Goal: Task Accomplishment & Management: Manage account settings

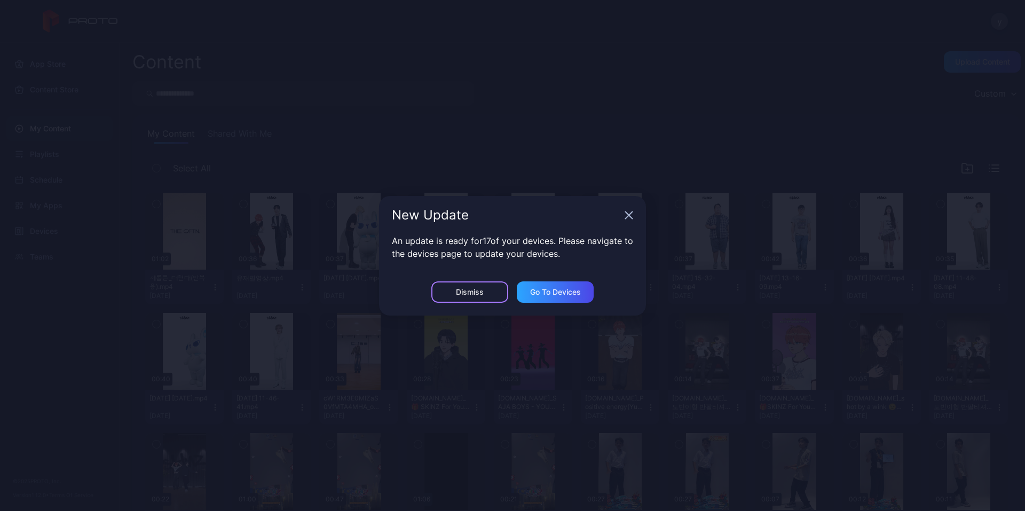
click at [493, 293] on div "Dismiss" at bounding box center [469, 291] width 77 height 21
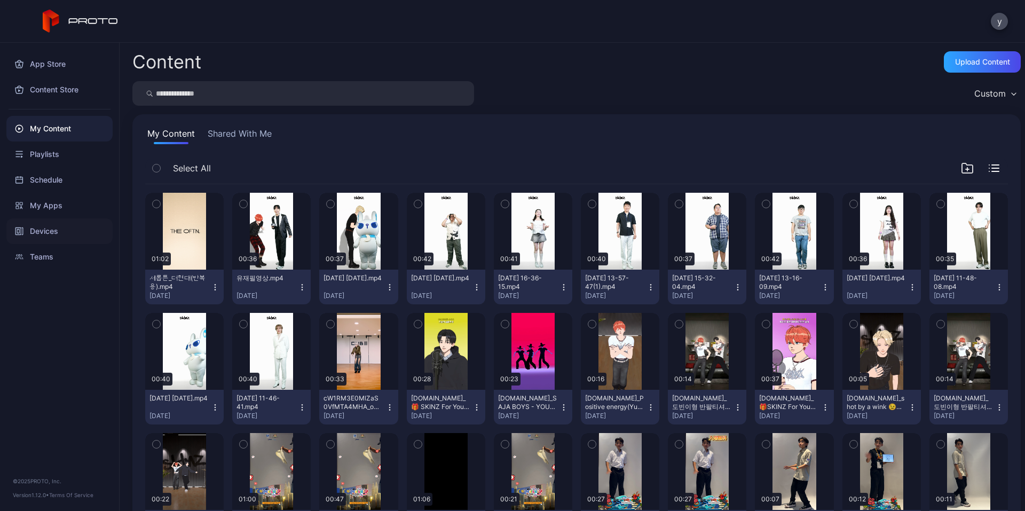
click at [34, 233] on div "Devices" at bounding box center [59, 231] width 106 height 26
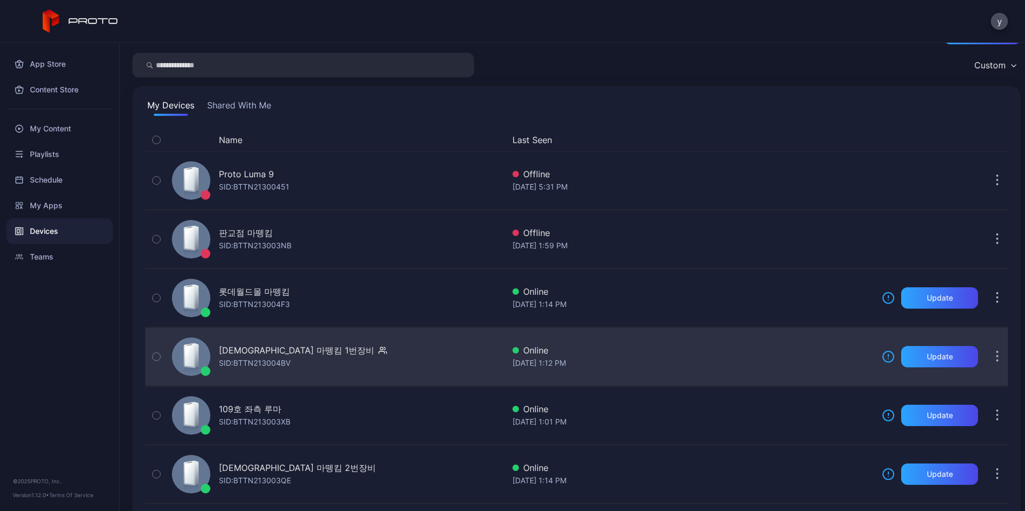
scroll to position [53, 0]
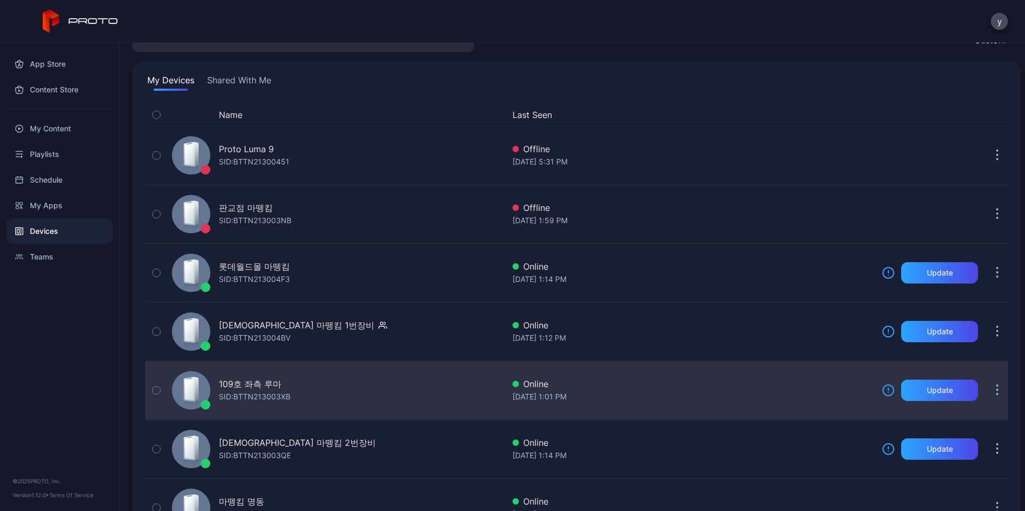
click at [363, 385] on div "109호 좌측 루마 SID: BTTN213003XB" at bounding box center [336, 389] width 336 height 53
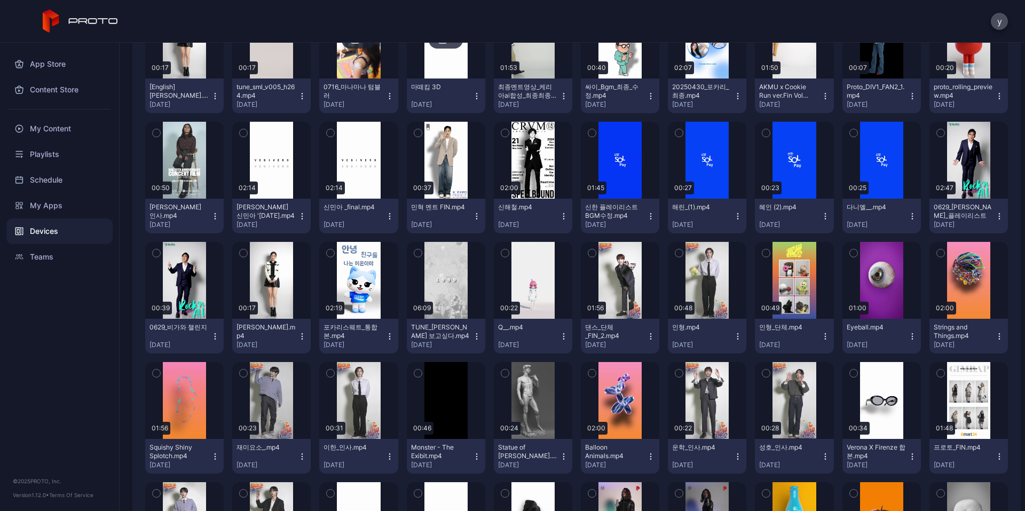
scroll to position [267, 0]
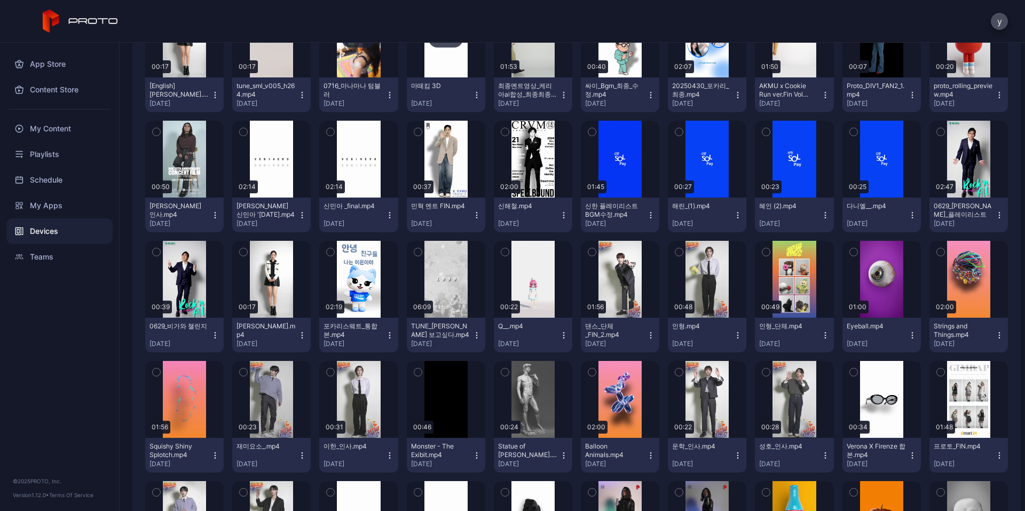
click at [39, 226] on div "Devices" at bounding box center [59, 231] width 106 height 26
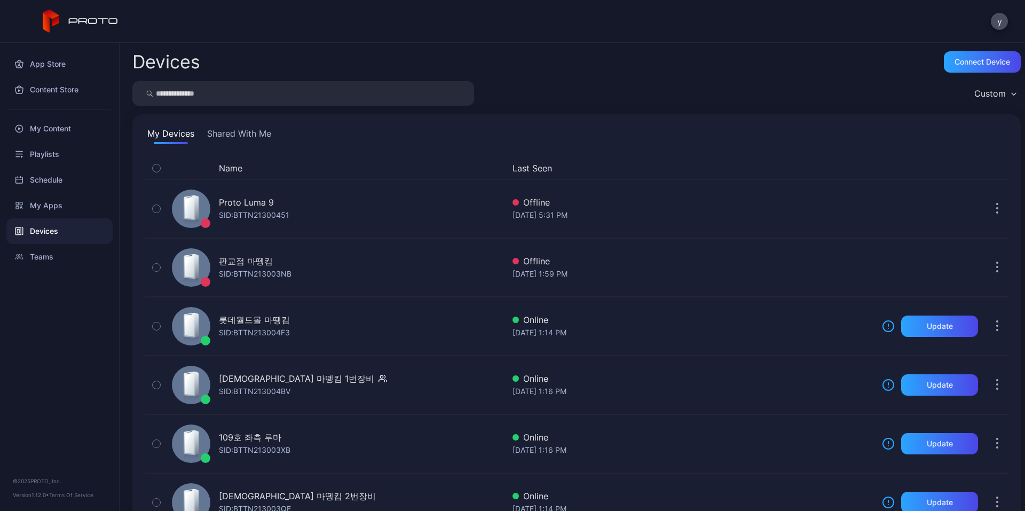
click at [14, 227] on div "Devices" at bounding box center [59, 231] width 106 height 26
click at [95, 26] on icon at bounding box center [81, 21] width 76 height 23
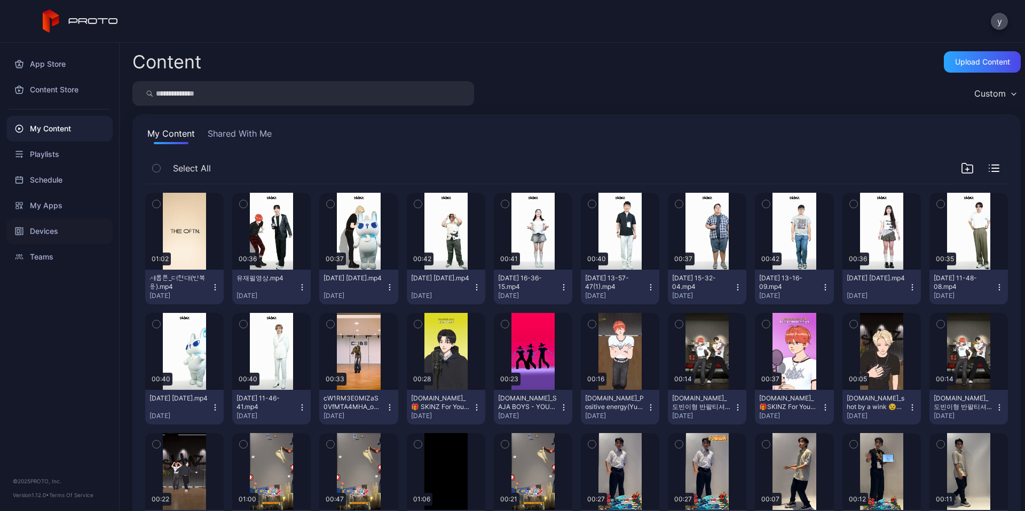
click at [52, 224] on div "Devices" at bounding box center [59, 231] width 106 height 26
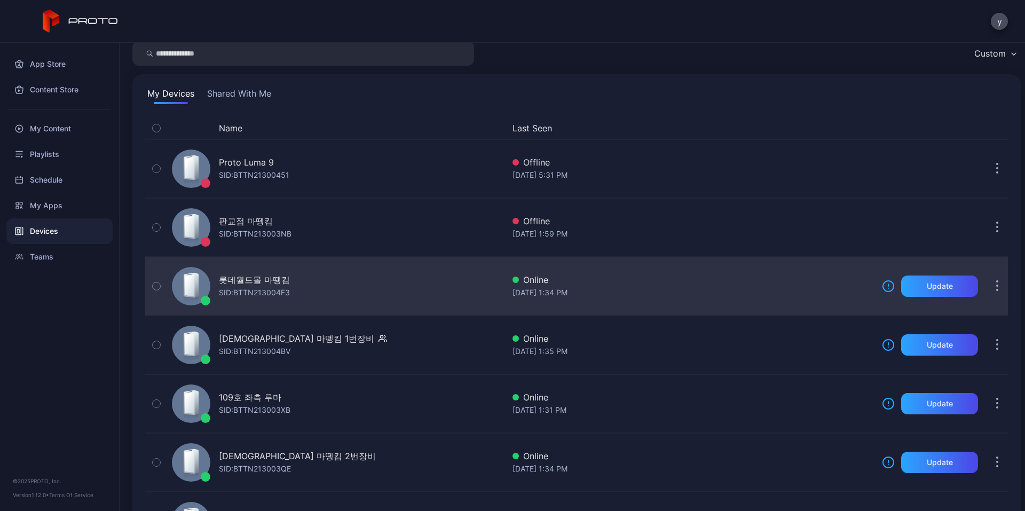
scroll to position [107, 0]
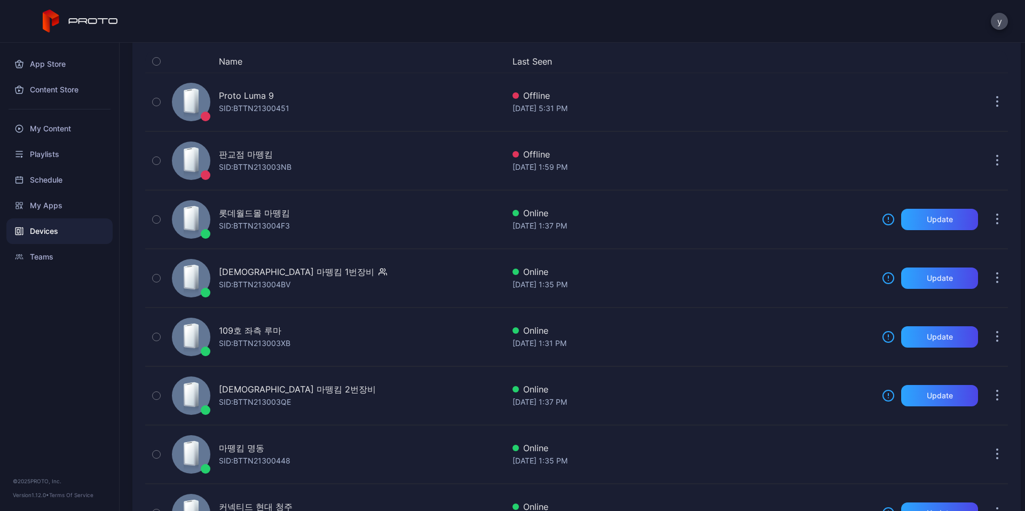
click at [766, 30] on div "y" at bounding box center [512, 21] width 1025 height 43
click at [49, 125] on div "My Content" at bounding box center [59, 129] width 106 height 26
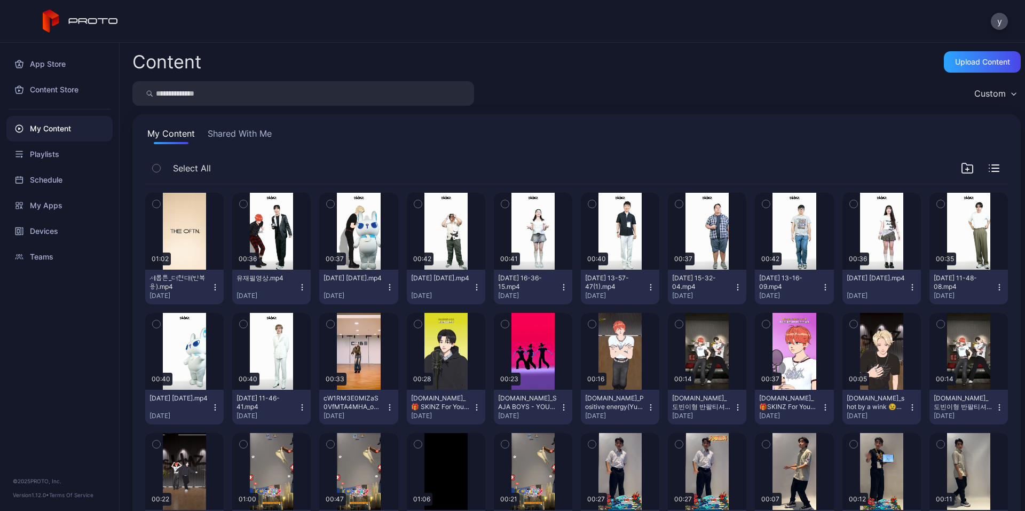
click at [287, 96] on input "search" at bounding box center [303, 93] width 342 height 25
type input "*"
type input "**"
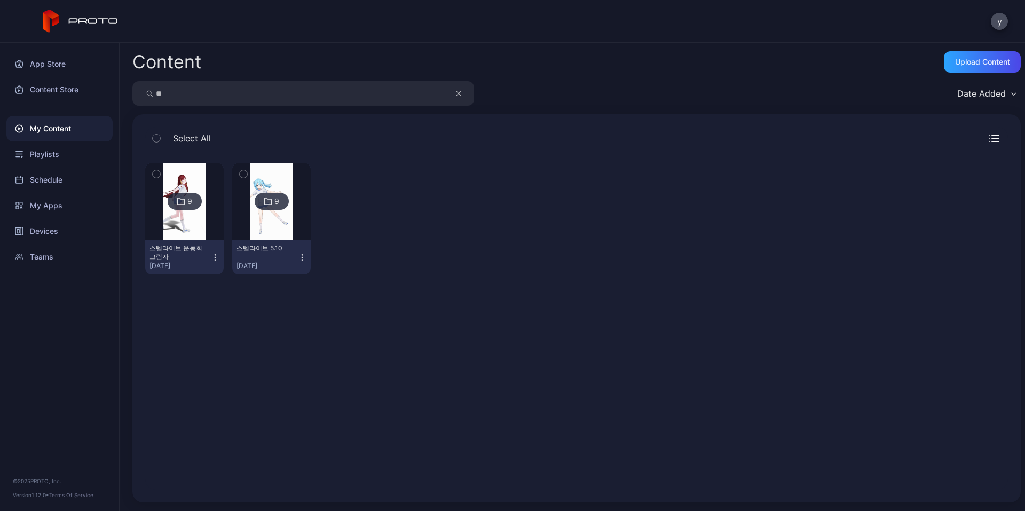
click at [184, 194] on div "9" at bounding box center [185, 201] width 34 height 17
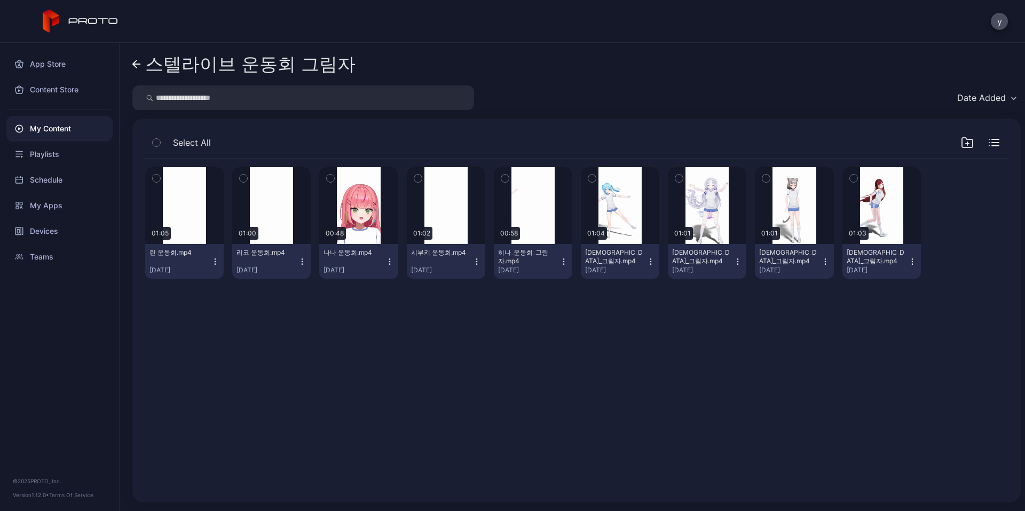
click at [588, 173] on icon "button" at bounding box center [591, 178] width 7 height 12
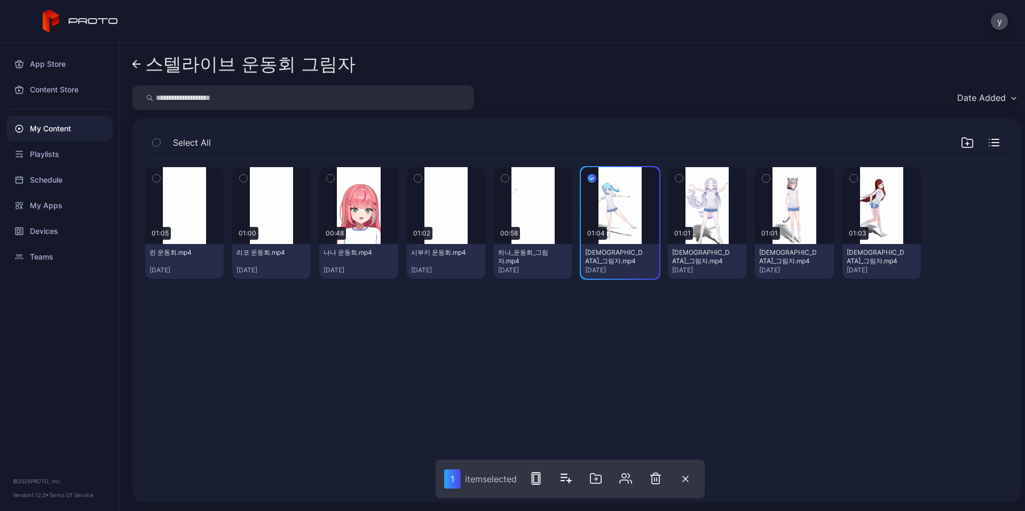
click at [675, 177] on icon "button" at bounding box center [678, 178] width 7 height 12
click at [850, 181] on icon "button" at bounding box center [853, 178] width 7 height 12
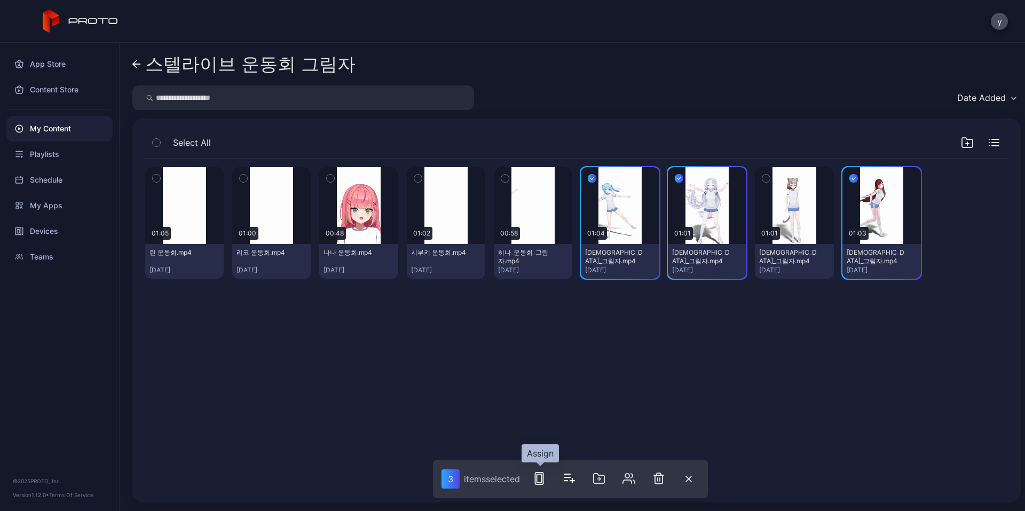
click at [539, 472] on rect "button" at bounding box center [539, 478] width 8 height 12
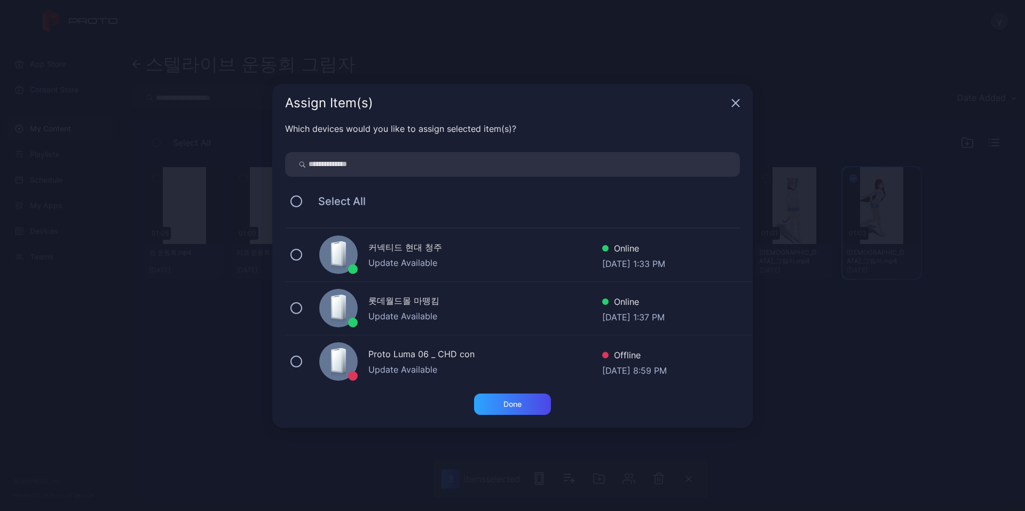
scroll to position [107, 0]
click at [299, 301] on div "109호 좌측 루마 Update Available Online [DATE] 1:31 PM" at bounding box center [519, 308] width 468 height 53
click at [515, 401] on div "Done" at bounding box center [512, 404] width 18 height 9
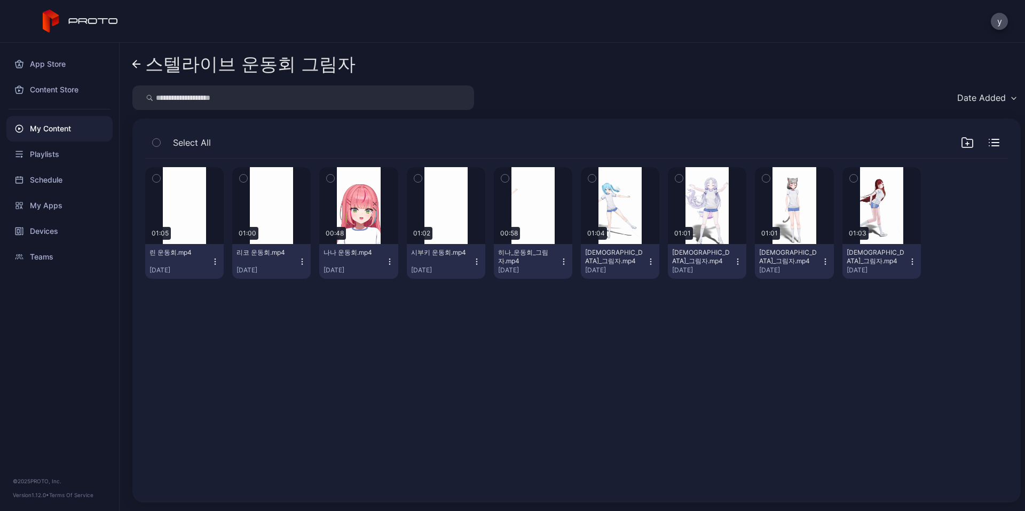
click at [284, 102] on input "search" at bounding box center [303, 97] width 342 height 25
click at [145, 65] on link "스텔라이브 운동회 그림자" at bounding box center [243, 64] width 223 height 26
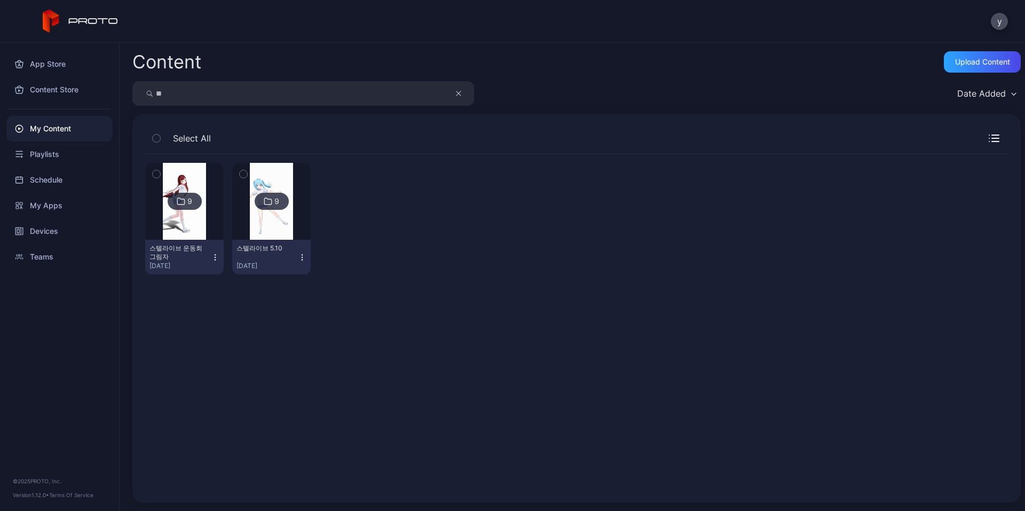
click at [272, 205] on div "9" at bounding box center [272, 201] width 34 height 17
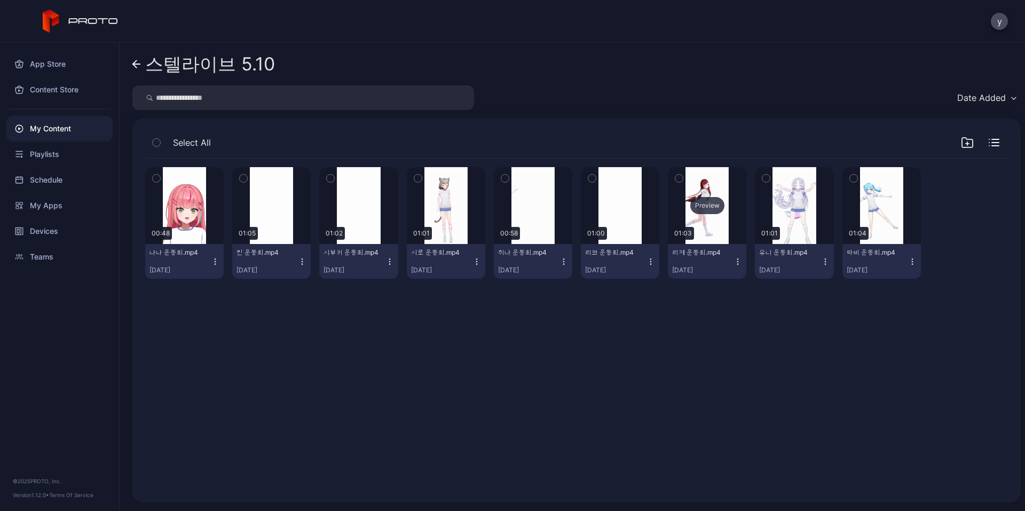
click at [702, 209] on div "Preview" at bounding box center [707, 205] width 34 height 17
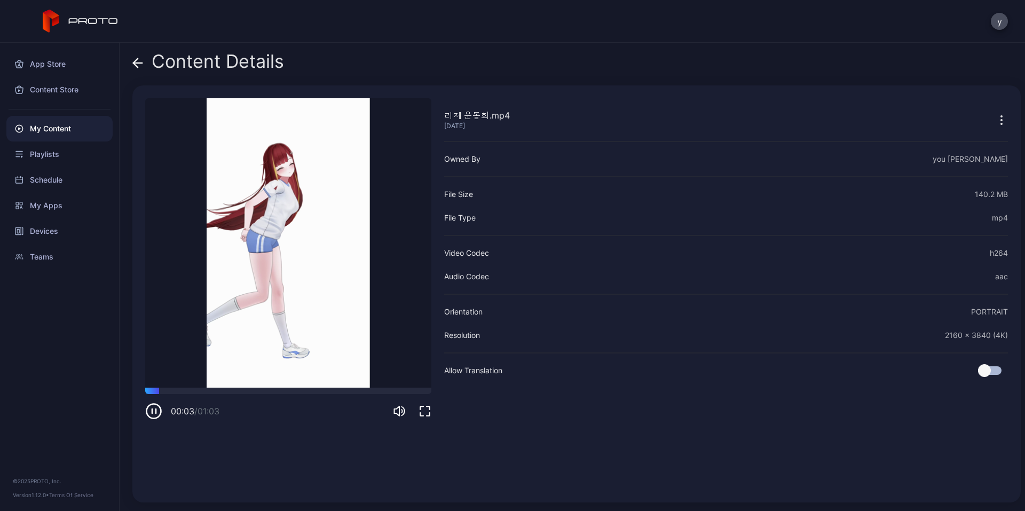
click at [135, 58] on icon at bounding box center [137, 63] width 11 height 11
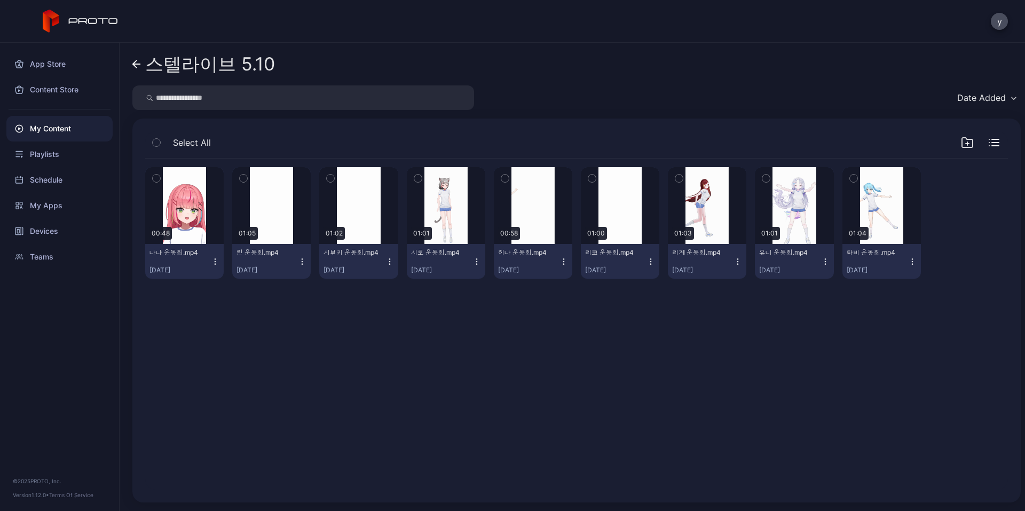
click at [137, 59] on link "스텔라이브 5.10" at bounding box center [203, 64] width 143 height 26
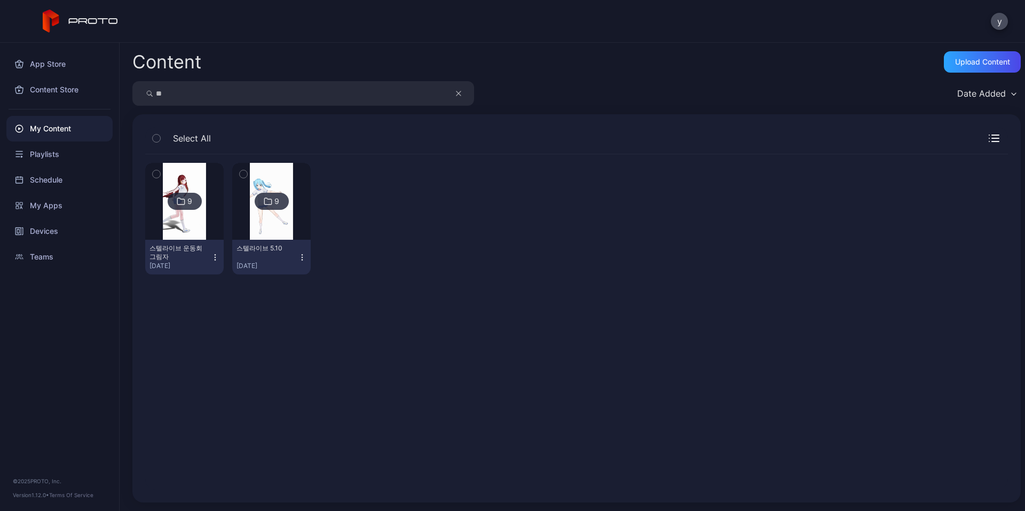
click at [191, 207] on div "9" at bounding box center [185, 201] width 34 height 17
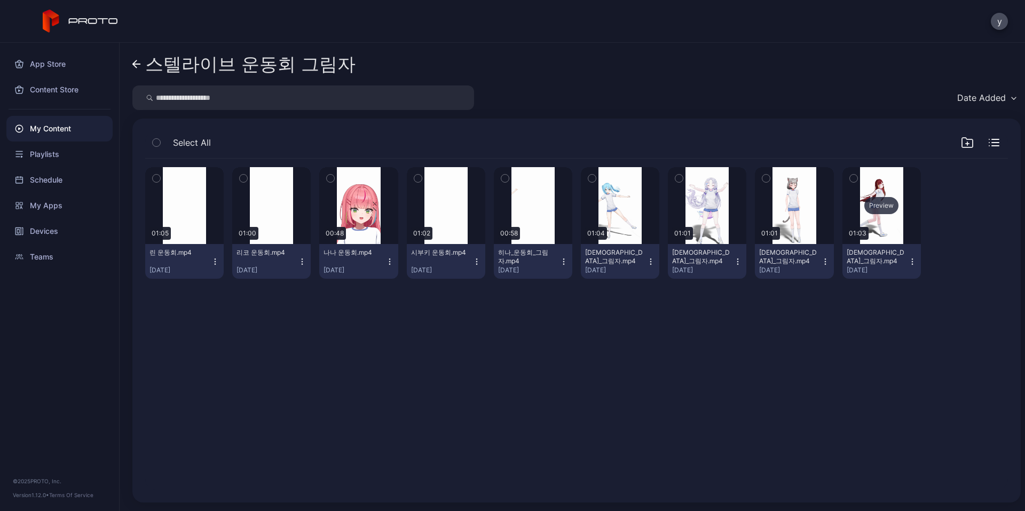
click at [865, 207] on div "Preview" at bounding box center [881, 205] width 34 height 17
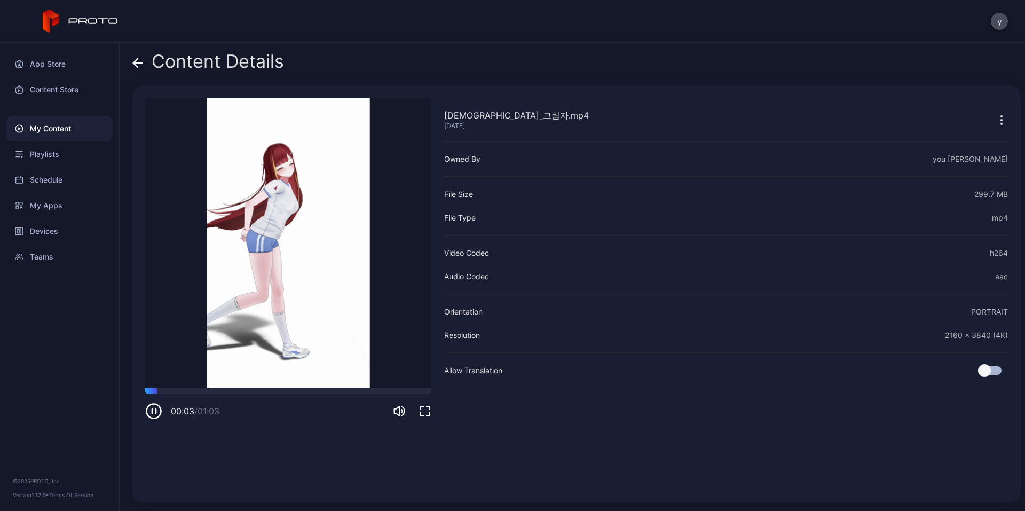
click at [156, 409] on icon "button" at bounding box center [156, 411] width 0 height 4
click at [140, 63] on icon at bounding box center [137, 63] width 9 height 0
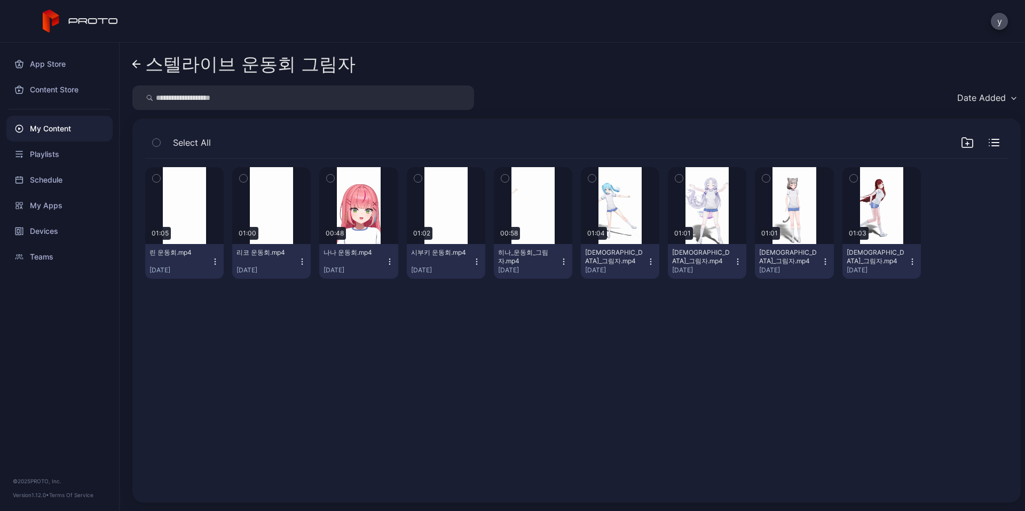
click at [140, 62] on icon at bounding box center [136, 64] width 9 height 9
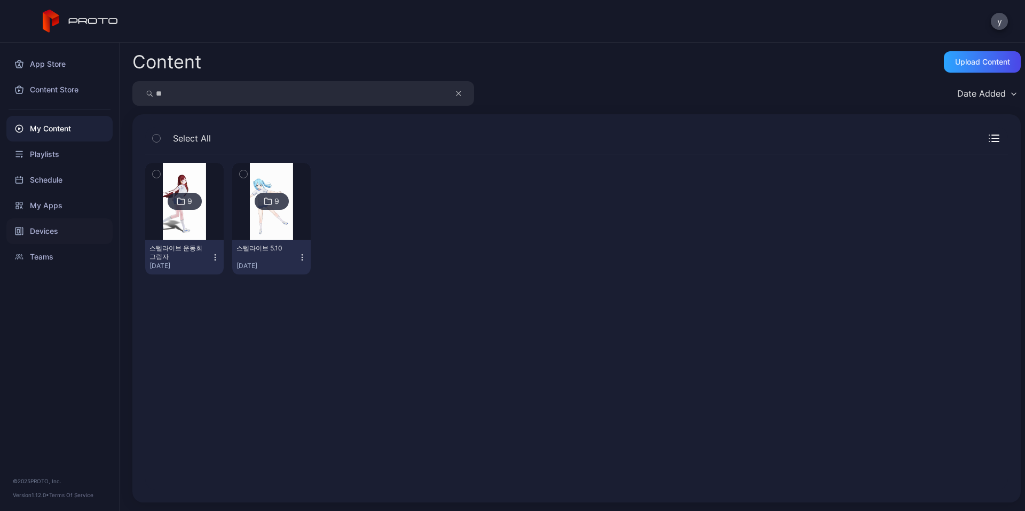
click at [51, 231] on div "Devices" at bounding box center [59, 231] width 106 height 26
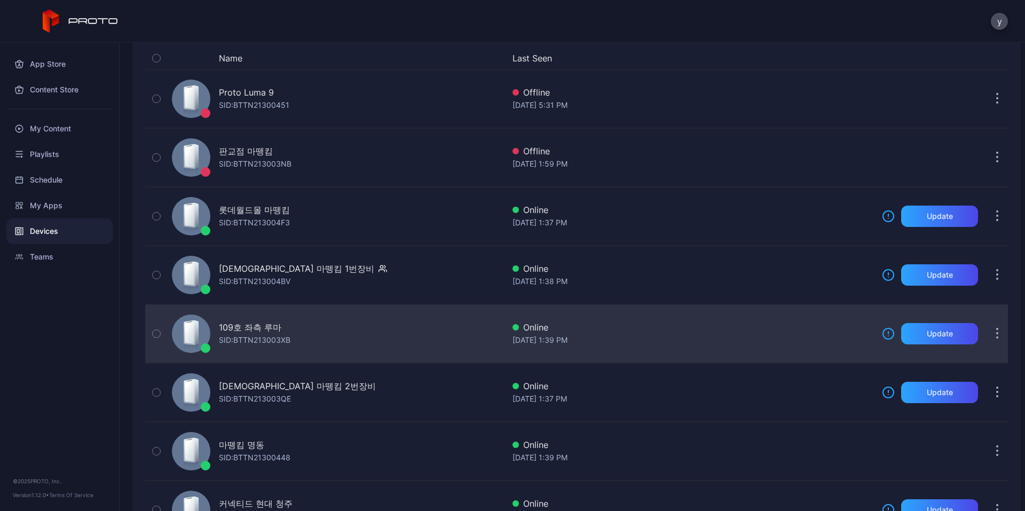
scroll to position [160, 0]
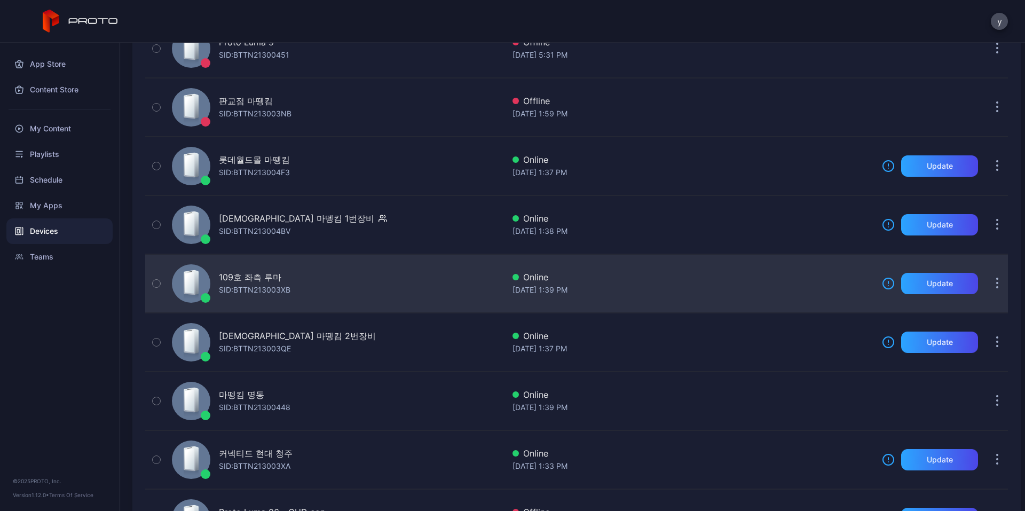
click at [270, 278] on div "109호 좌측 루마" at bounding box center [250, 277] width 62 height 13
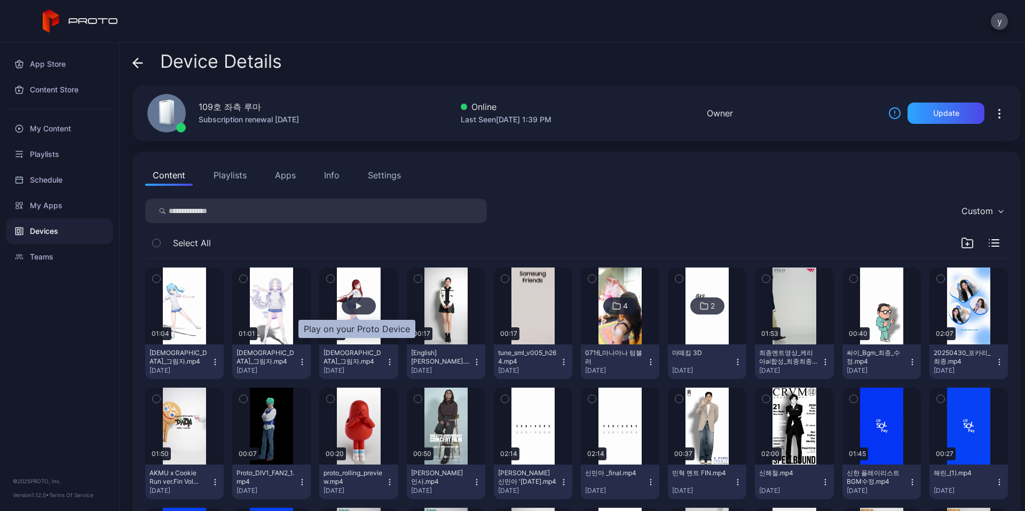
click at [361, 303] on div "button" at bounding box center [359, 305] width 34 height 17
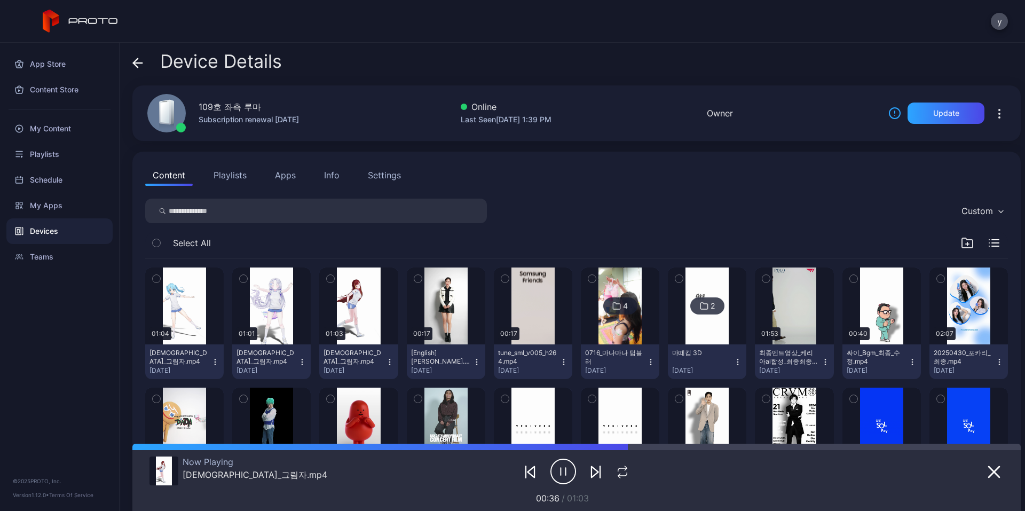
click at [80, 226] on div "Devices" at bounding box center [59, 231] width 106 height 26
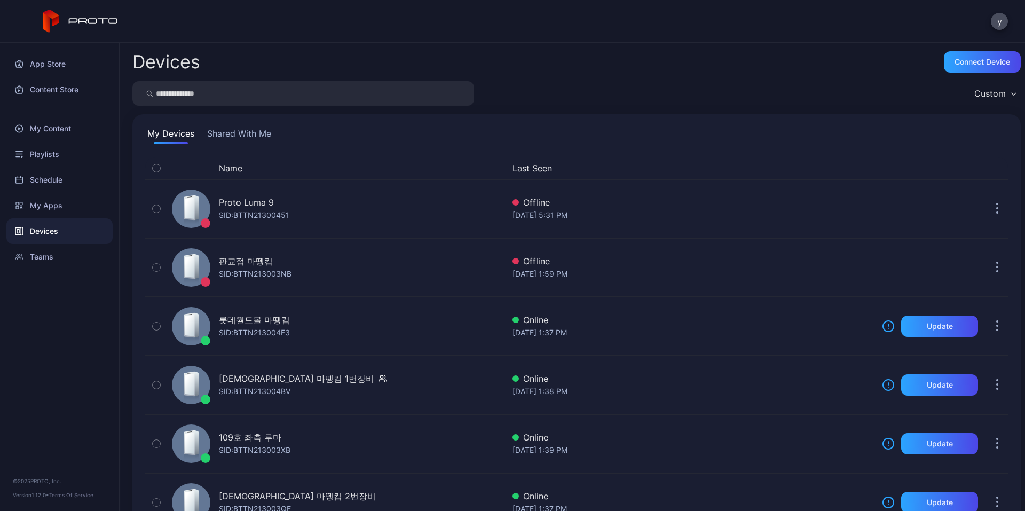
scroll to position [160, 0]
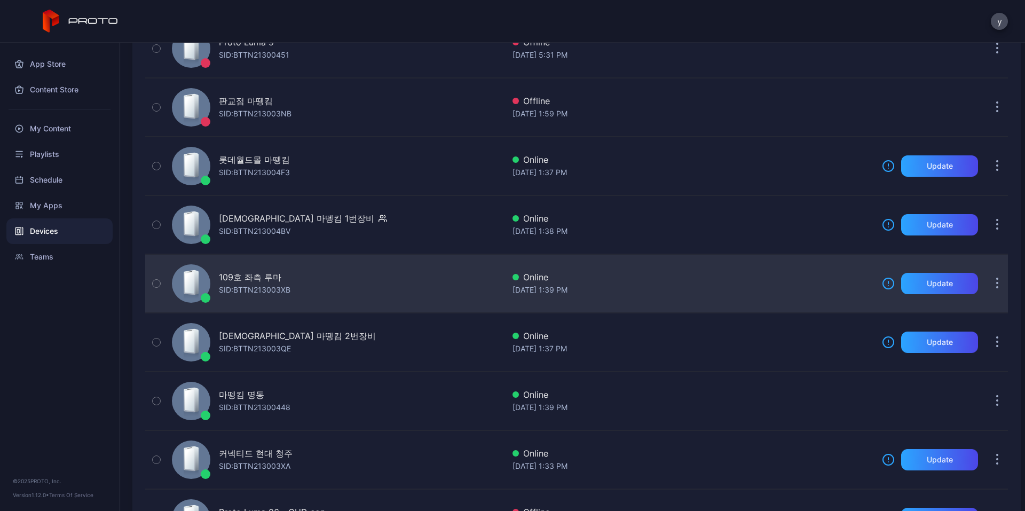
click at [274, 274] on div "109호 좌측 루마" at bounding box center [250, 277] width 62 height 13
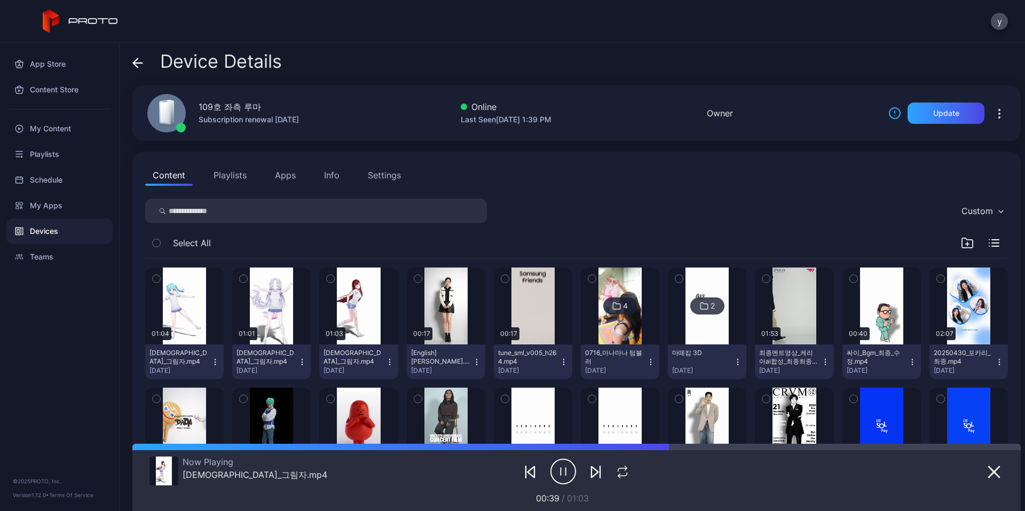
click at [156, 275] on icon "button" at bounding box center [156, 279] width 7 height 12
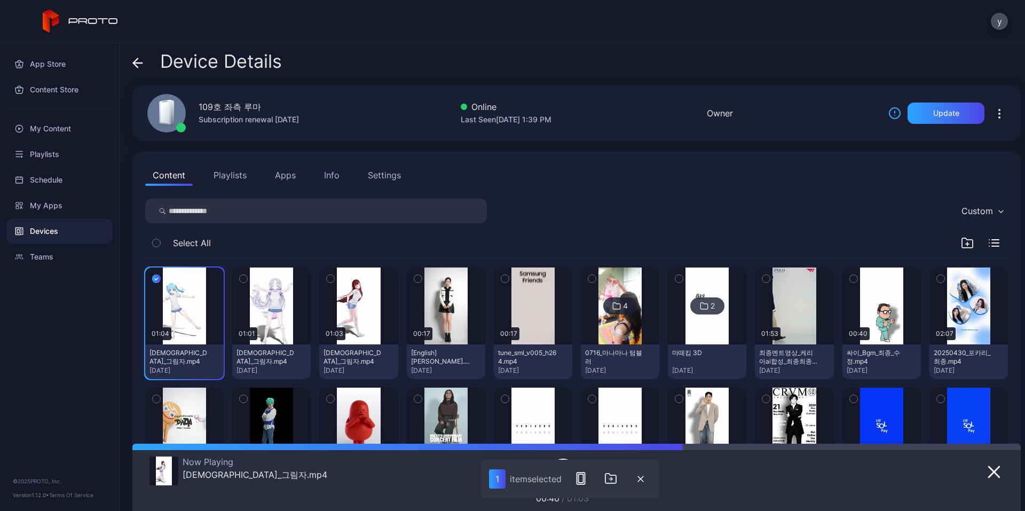
click at [243, 279] on icon "button" at bounding box center [243, 279] width 7 height 12
click at [327, 281] on icon "button" at bounding box center [330, 279] width 7 height 12
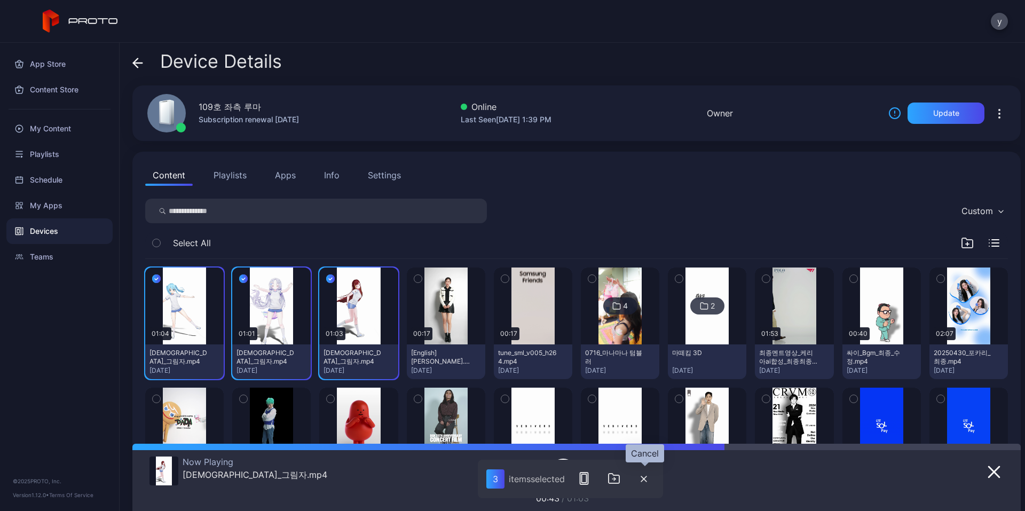
click at [644, 478] on icon "button" at bounding box center [643, 478] width 5 height 5
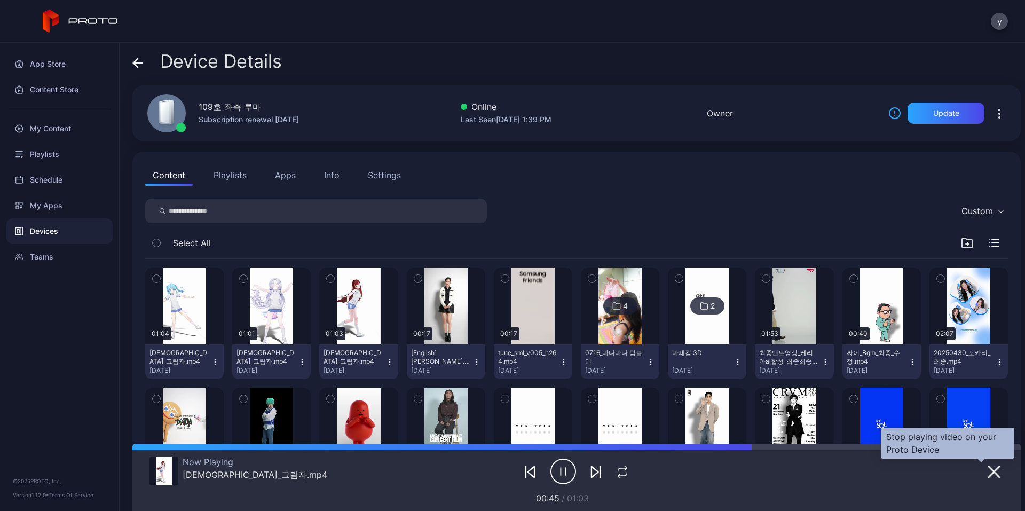
click at [987, 471] on icon "button" at bounding box center [993, 471] width 13 height 13
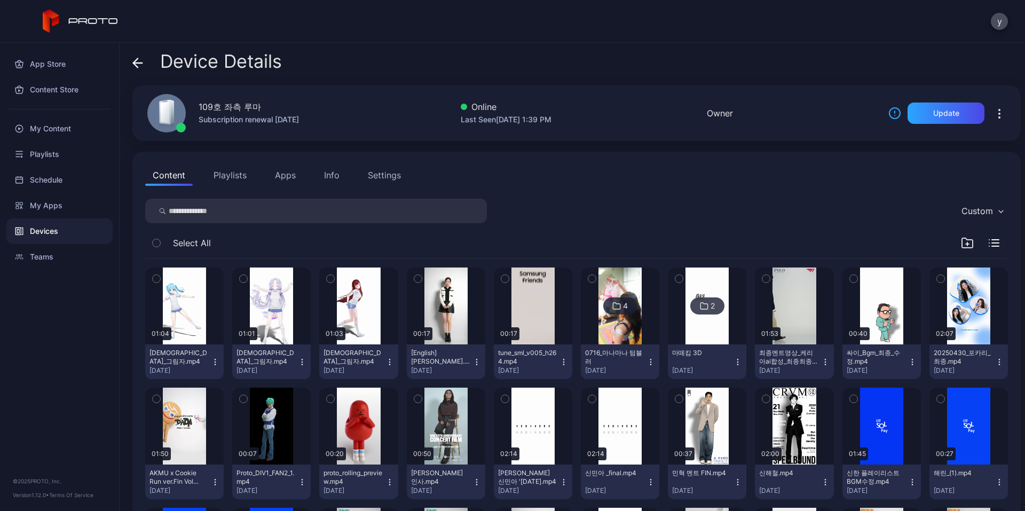
click at [157, 275] on icon "button" at bounding box center [156, 279] width 7 height 12
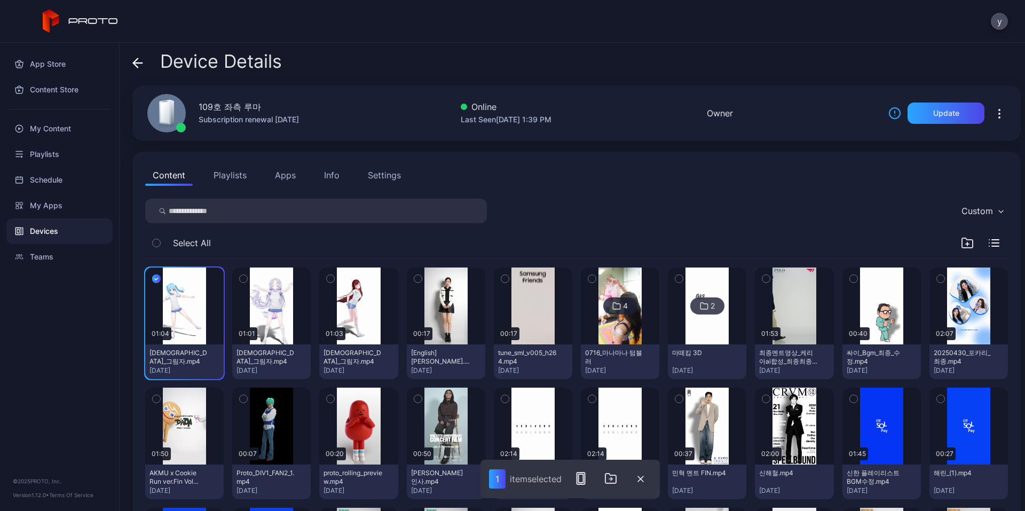
click at [246, 280] on icon "button" at bounding box center [243, 279] width 7 height 12
click at [332, 278] on button "button" at bounding box center [330, 278] width 22 height 22
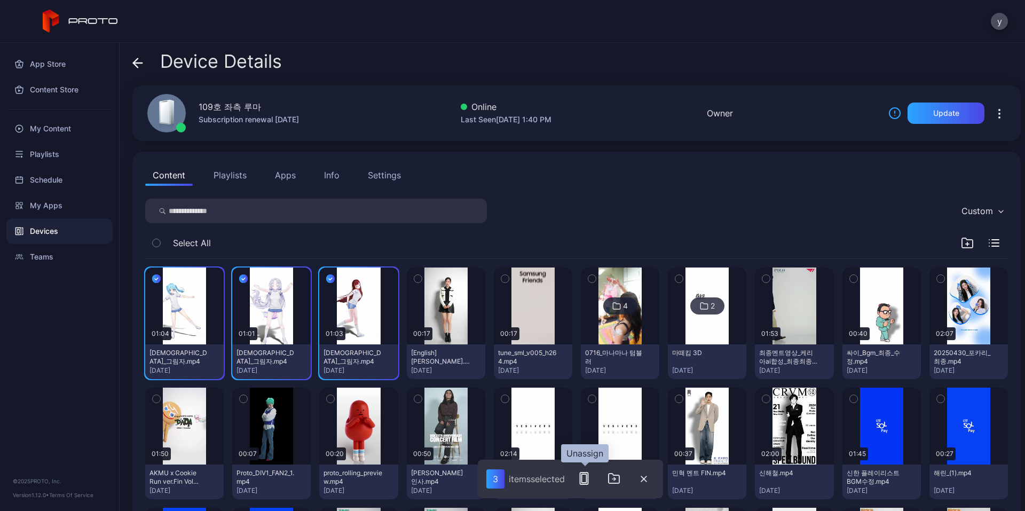
click at [590, 480] on icon "button" at bounding box center [584, 478] width 13 height 13
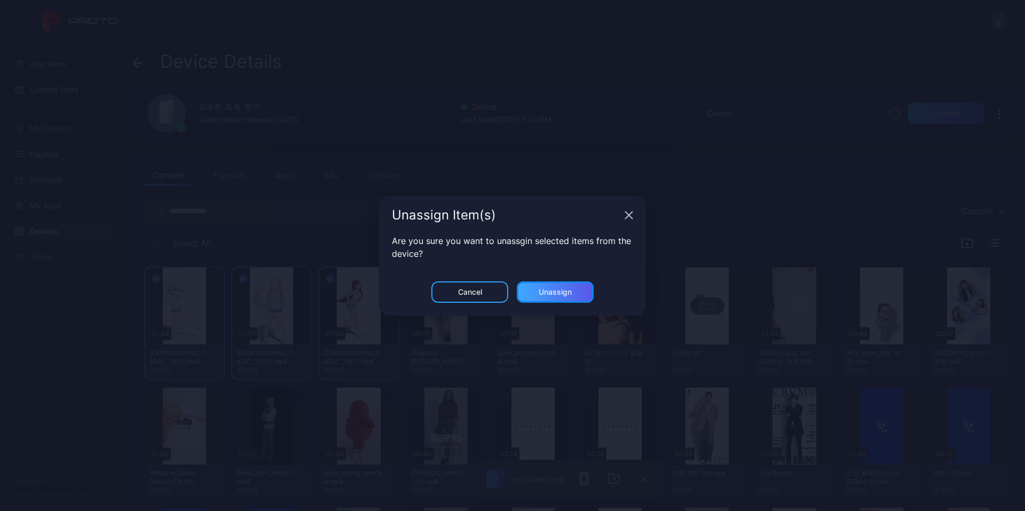
click at [551, 297] on div "Unassign" at bounding box center [555, 291] width 77 height 21
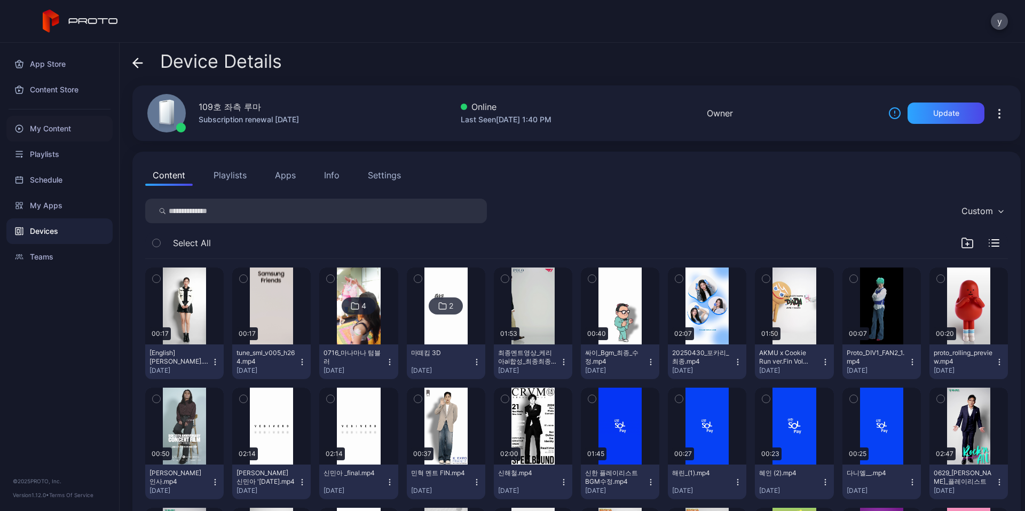
click at [47, 132] on div "My Content" at bounding box center [59, 129] width 106 height 26
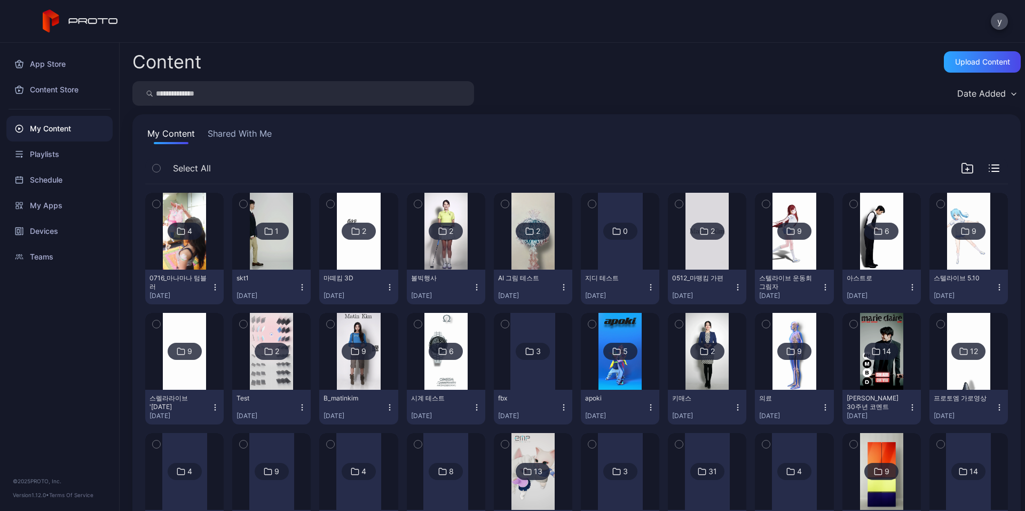
click at [226, 97] on input "search" at bounding box center [303, 93] width 342 height 25
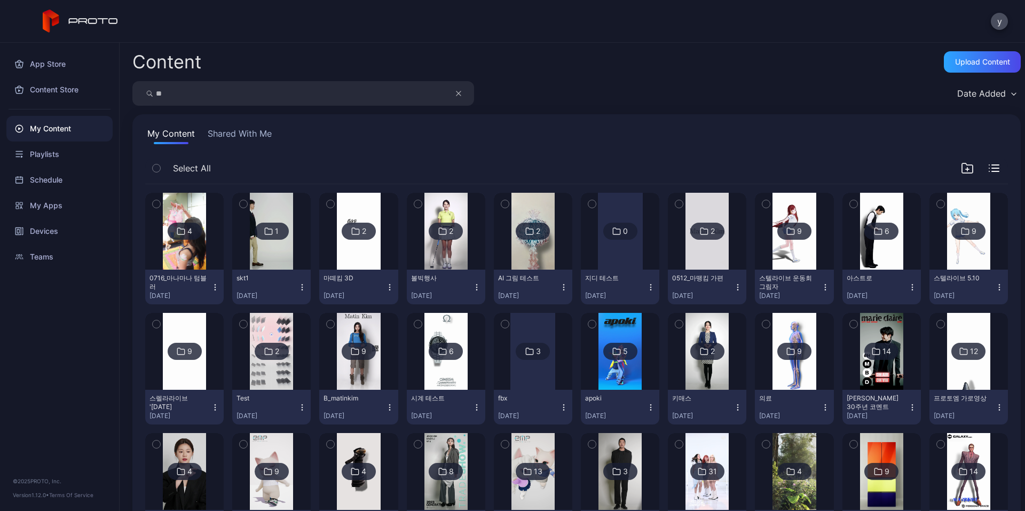
type input "**"
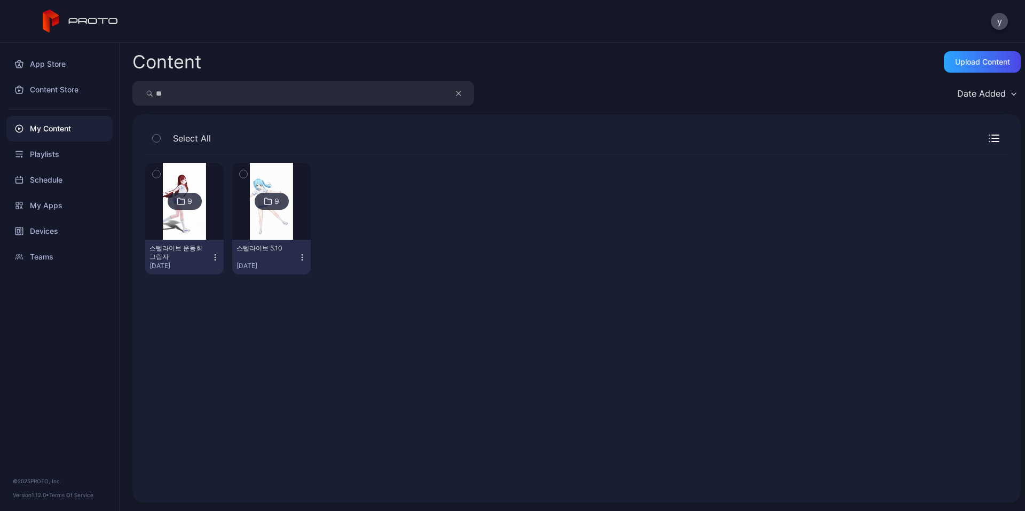
click at [273, 208] on div "9" at bounding box center [272, 201] width 34 height 17
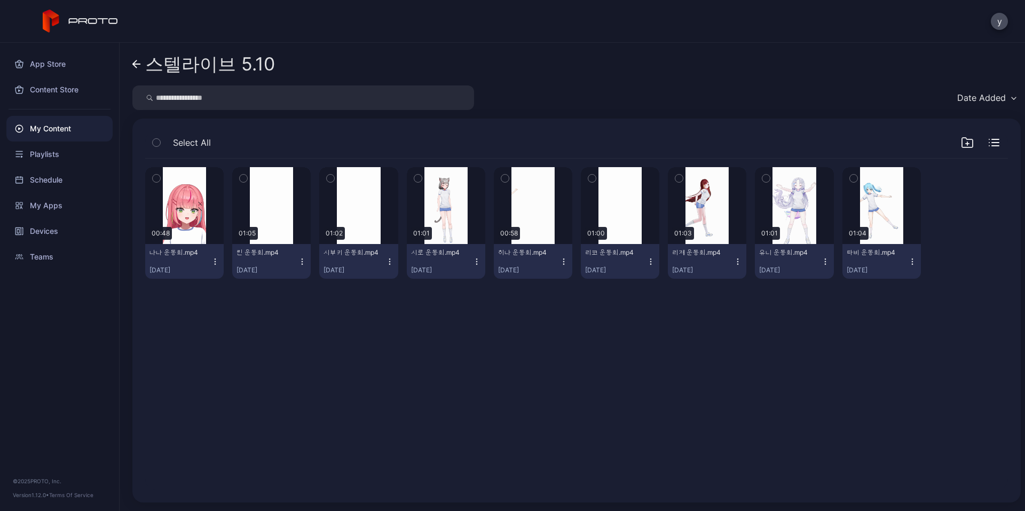
click at [675, 181] on icon "button" at bounding box center [678, 178] width 7 height 12
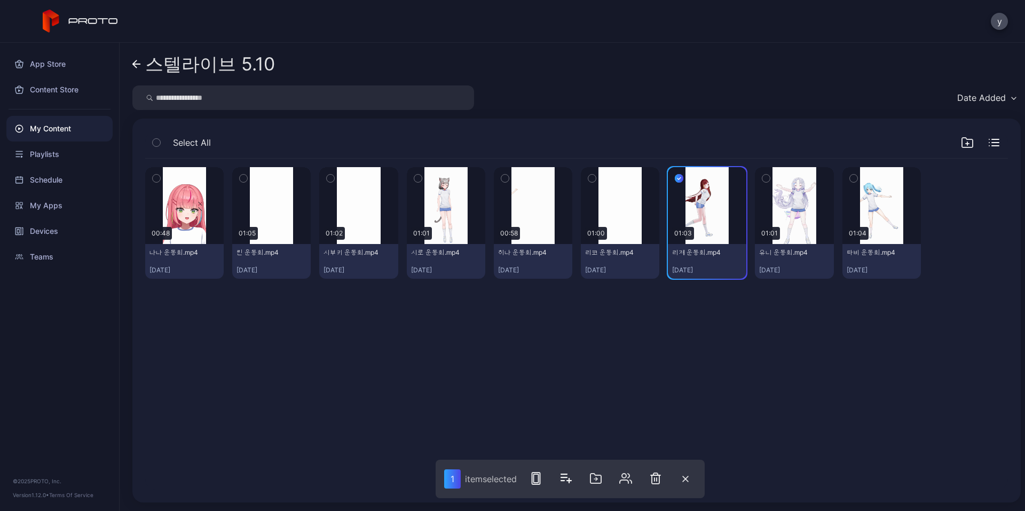
click at [850, 176] on icon "button" at bounding box center [853, 178] width 7 height 12
click at [762, 178] on icon "button" at bounding box center [765, 178] width 7 height 12
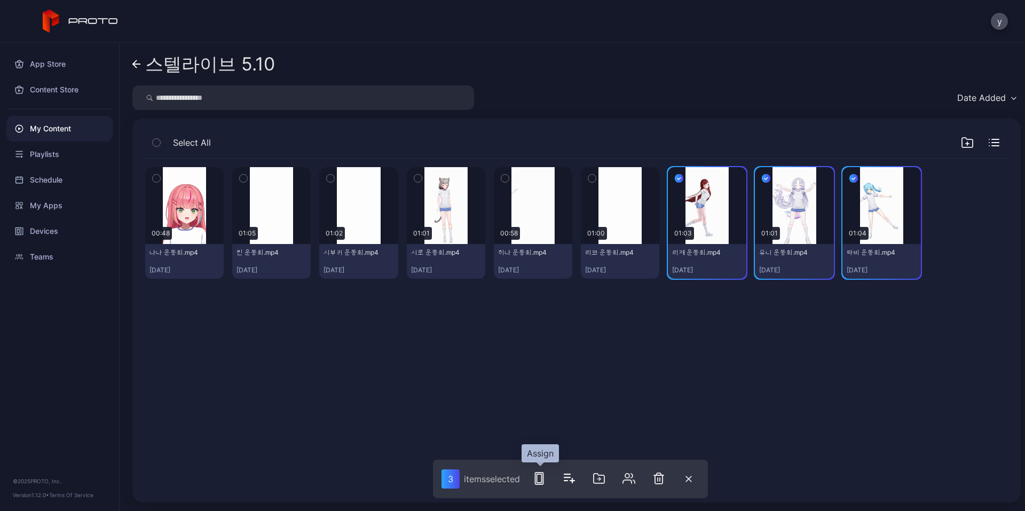
click at [538, 476] on rect "button" at bounding box center [538, 478] width 5 height 9
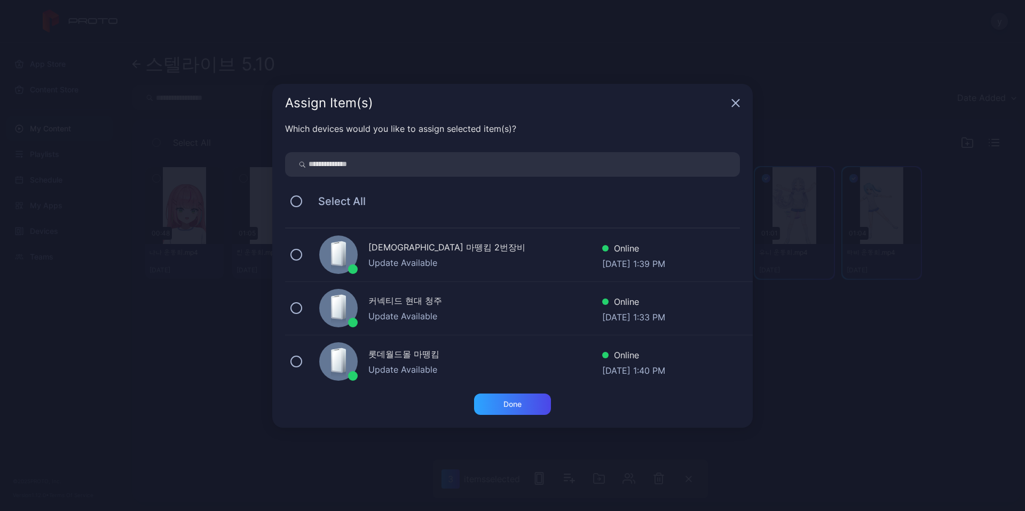
scroll to position [160, 0]
click at [301, 254] on button at bounding box center [296, 255] width 12 height 12
click at [528, 404] on div "Done" at bounding box center [512, 403] width 77 height 21
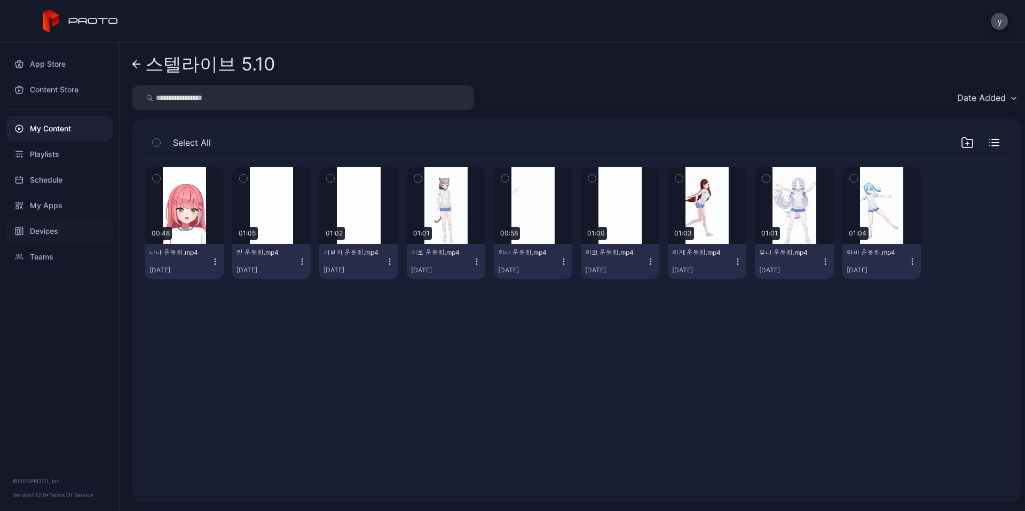
click at [48, 227] on div "Devices" at bounding box center [59, 231] width 106 height 26
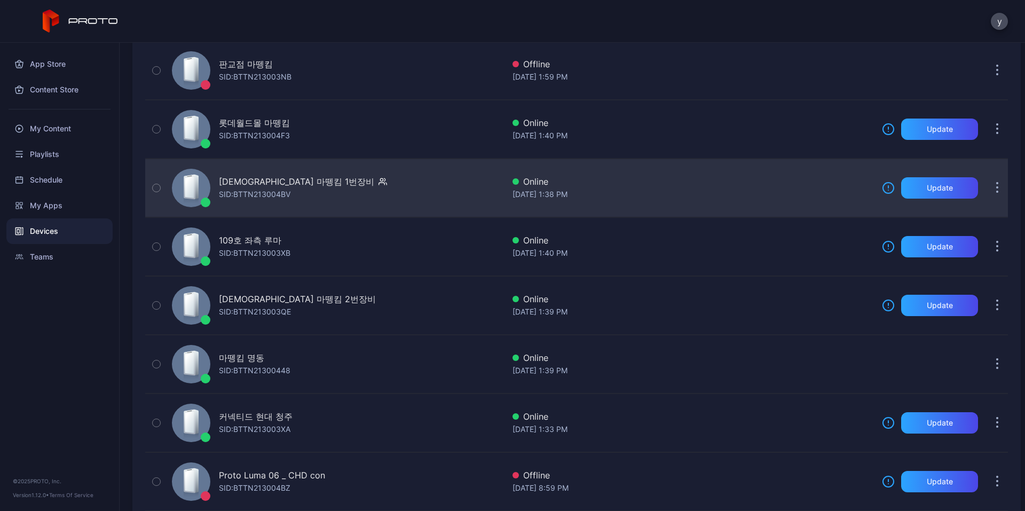
scroll to position [214, 0]
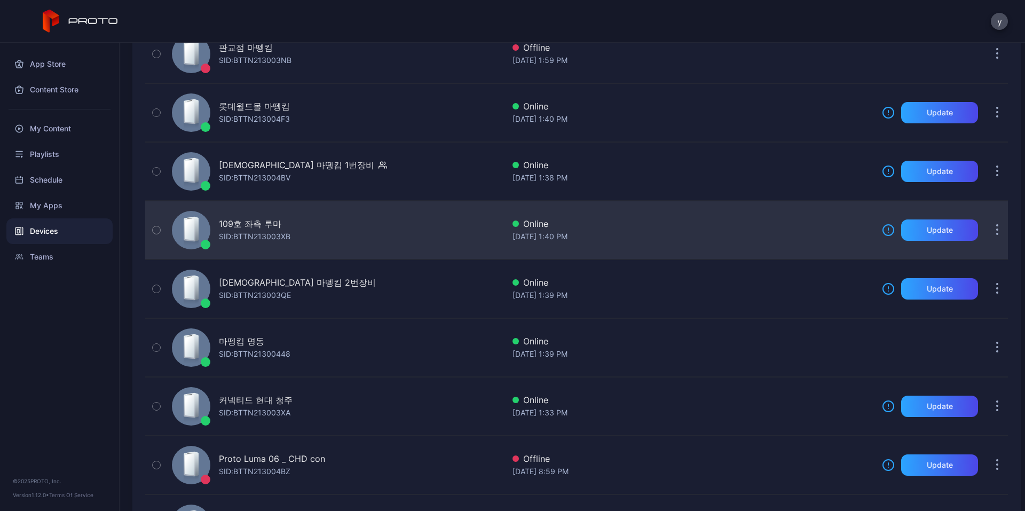
click at [250, 221] on div "109호 좌측 루마" at bounding box center [250, 223] width 62 height 13
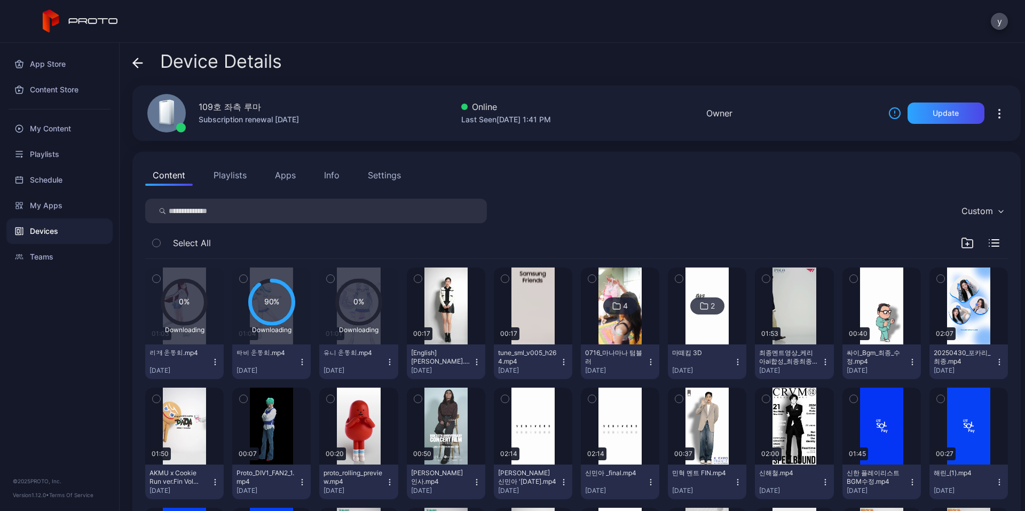
click at [247, 215] on input "search" at bounding box center [316, 211] width 342 height 25
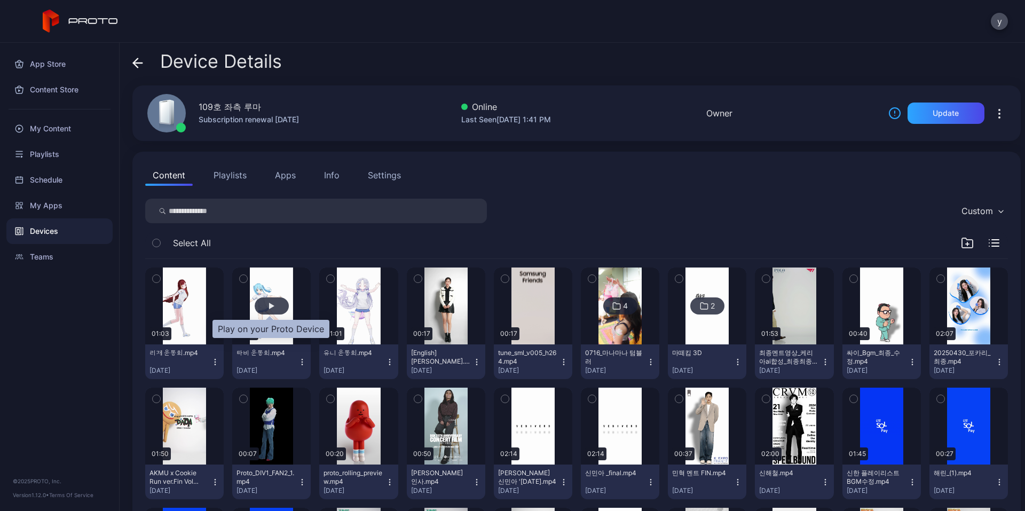
click at [269, 305] on div "button" at bounding box center [271, 306] width 5 height 6
click at [227, 214] on input "search" at bounding box center [316, 211] width 342 height 25
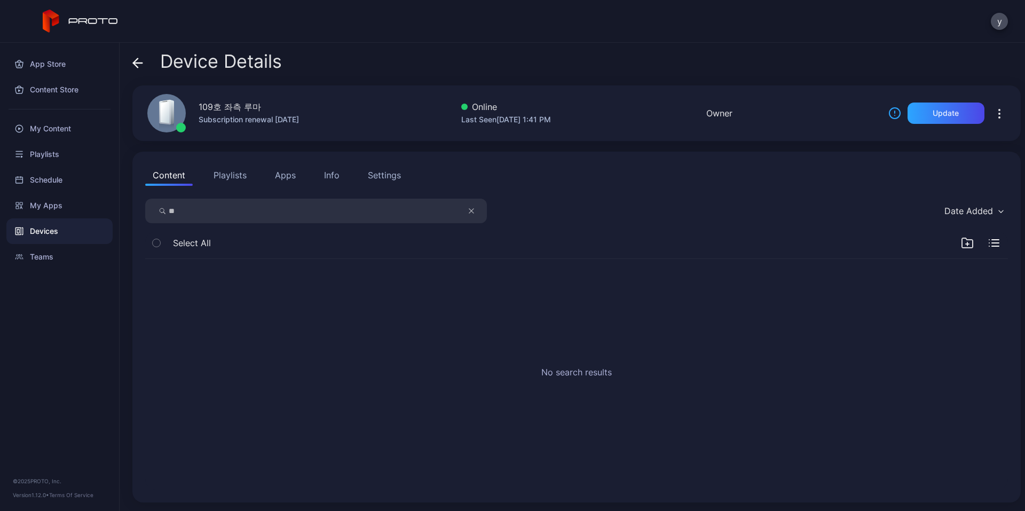
type input "*"
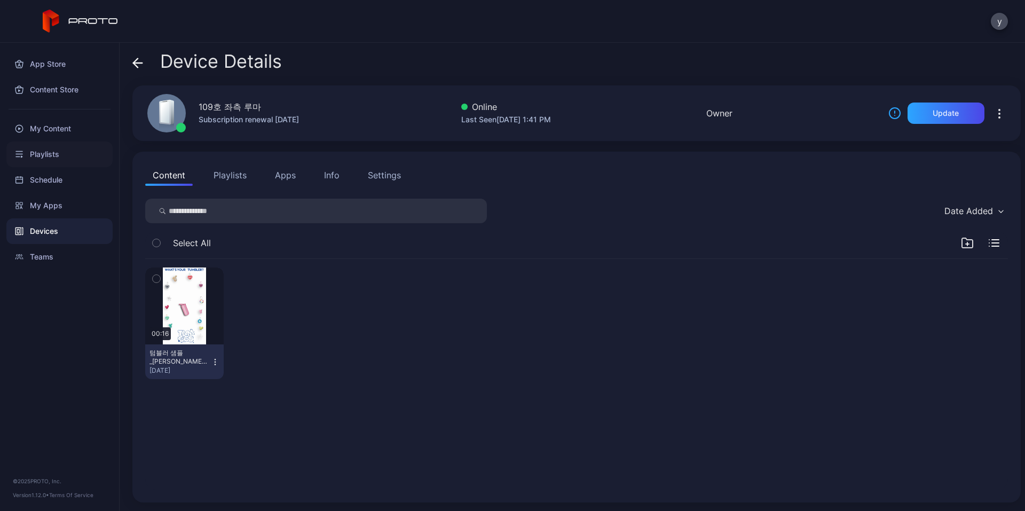
click at [24, 147] on div "Playlists" at bounding box center [59, 154] width 106 height 26
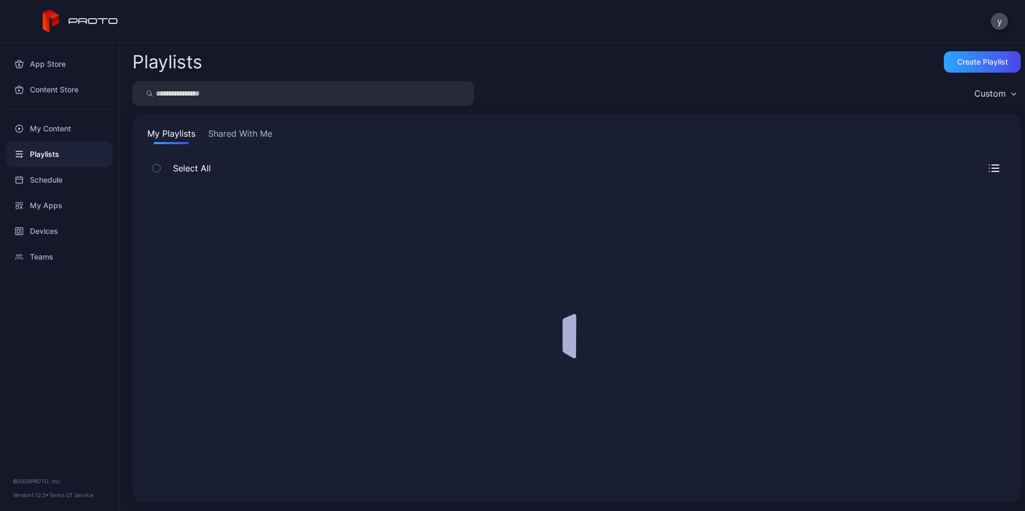
click at [59, 130] on div "My Content" at bounding box center [59, 129] width 106 height 26
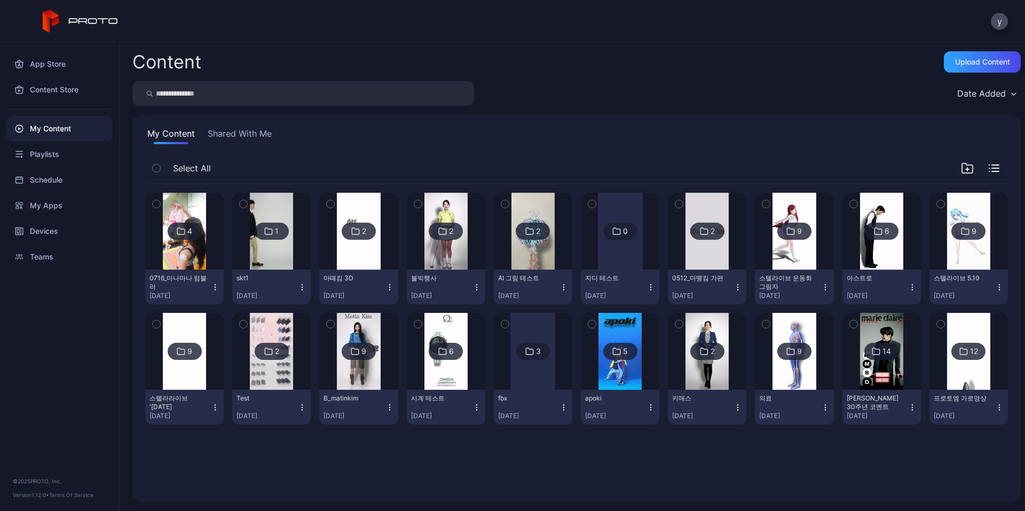
click at [238, 91] on input "search" at bounding box center [303, 93] width 342 height 25
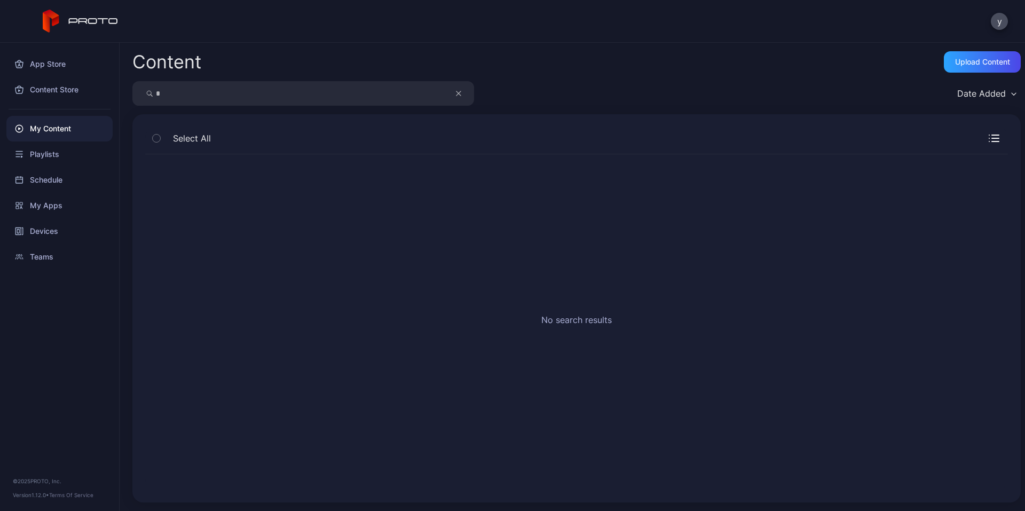
type input "*"
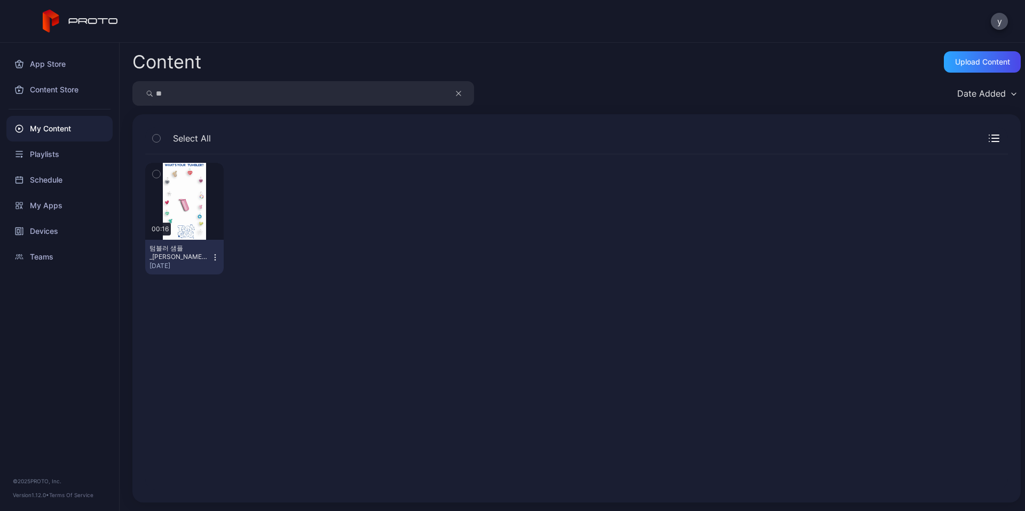
type input "*"
click at [85, 133] on div "My Content" at bounding box center [59, 129] width 106 height 26
click at [59, 124] on div "My Content" at bounding box center [59, 129] width 106 height 26
click at [212, 92] on input "search" at bounding box center [303, 93] width 342 height 25
type input "*"
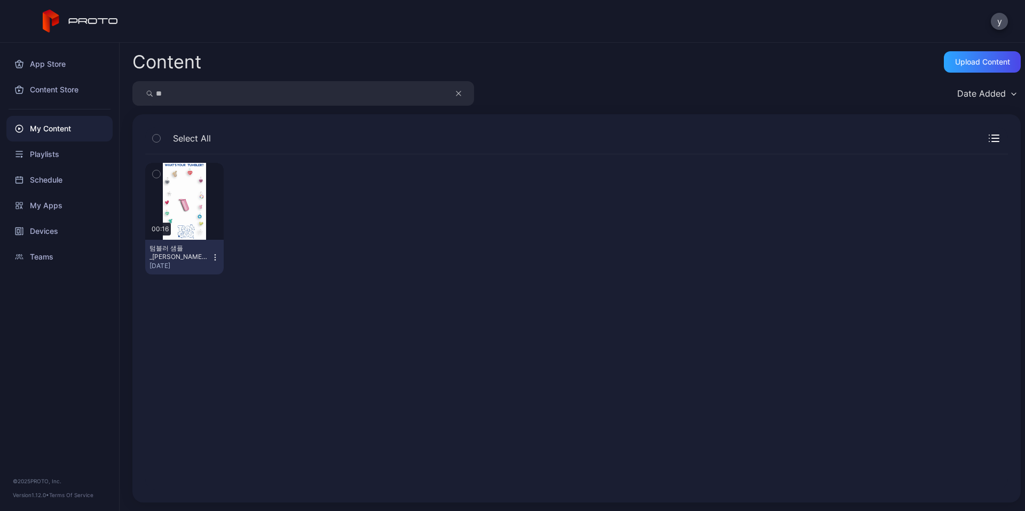
type input "*"
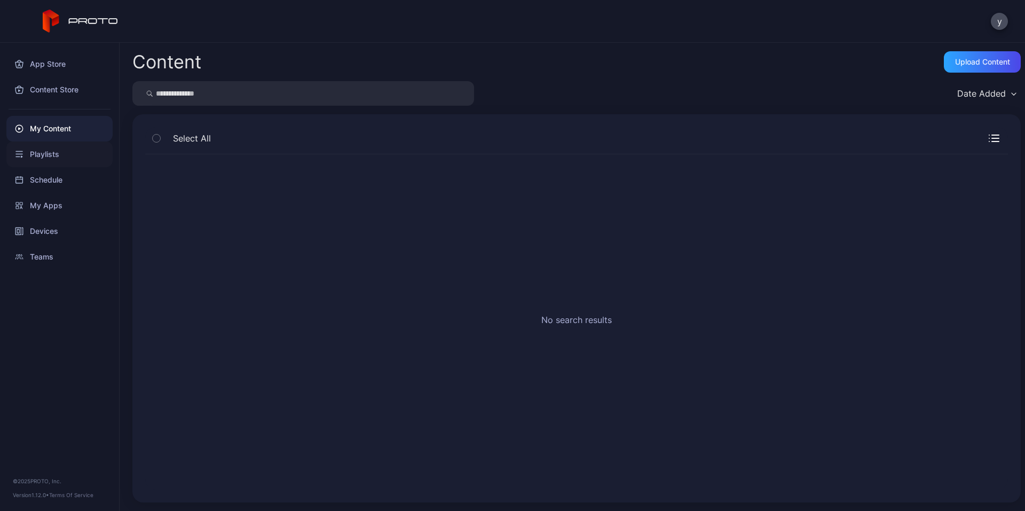
click at [47, 154] on div "Playlists" at bounding box center [59, 154] width 106 height 26
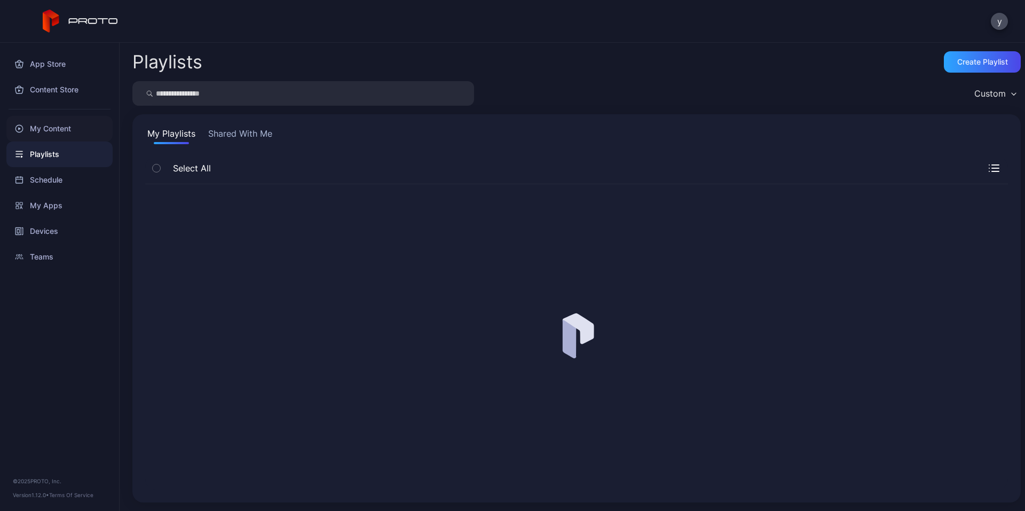
click at [63, 133] on div "My Content" at bounding box center [59, 129] width 106 height 26
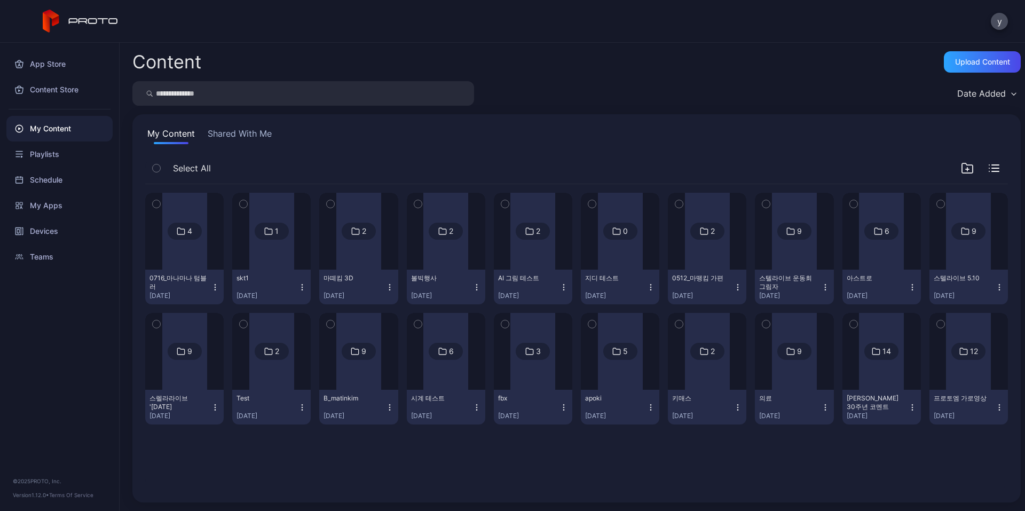
click at [272, 92] on input "search" at bounding box center [303, 93] width 342 height 25
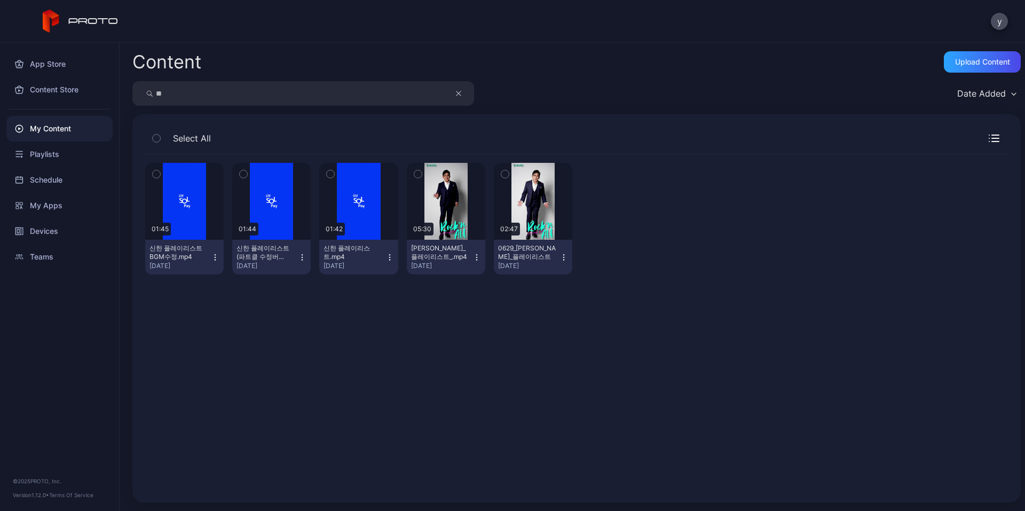
type input "*"
click at [49, 128] on div "My Content" at bounding box center [59, 129] width 106 height 26
click at [59, 155] on div "Playlists" at bounding box center [59, 154] width 106 height 26
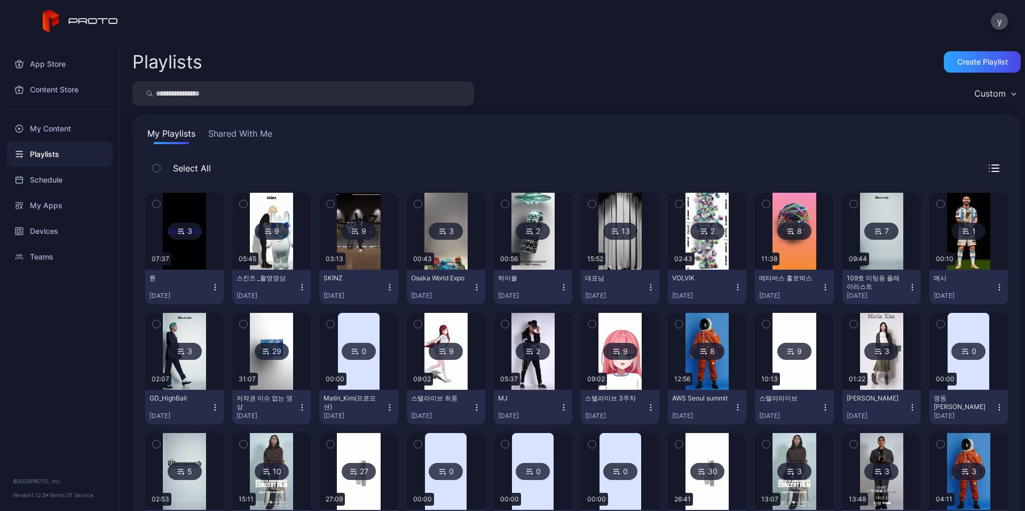
click at [92, 430] on div "App Store Content Store My Content Playlists Schedule My Apps Devices Teams © 2…" at bounding box center [60, 277] width 120 height 468
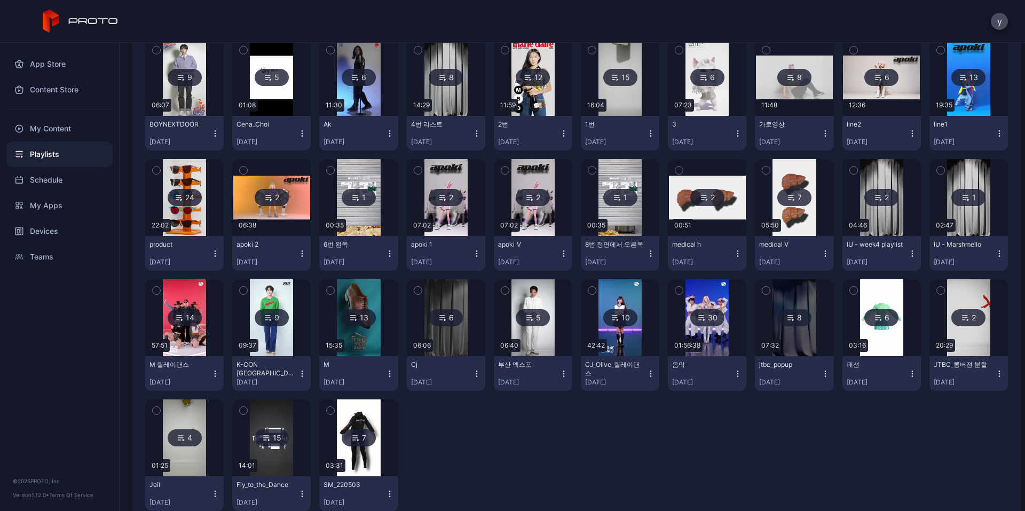
scroll to position [664, 0]
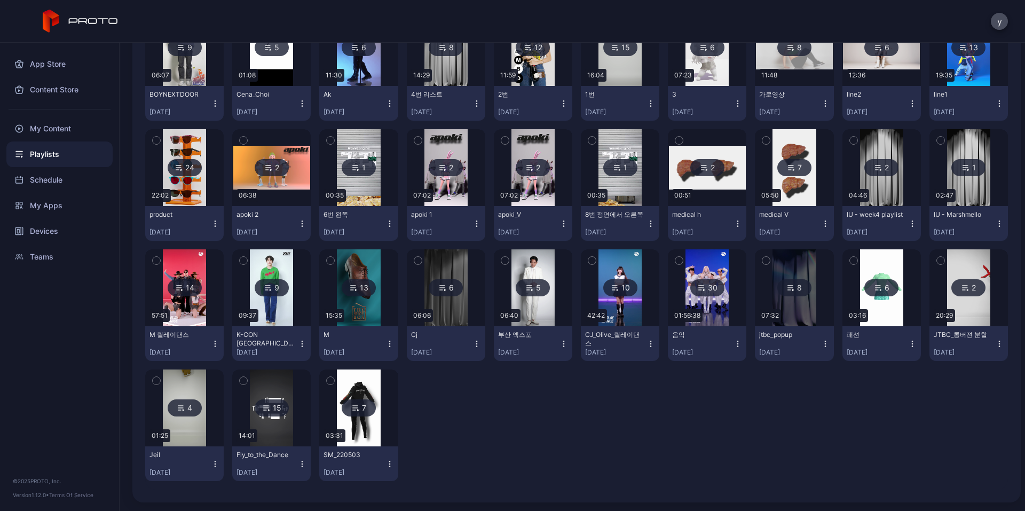
click at [580, 431] on div "3 07:37 튠 [DATE] 9 05:45 스킨즈 _촬영영상 [DATE] 9 03:13 SKINZ [DATE] 3 00:43 Osaka Wo…" at bounding box center [576, 4] width 863 height 969
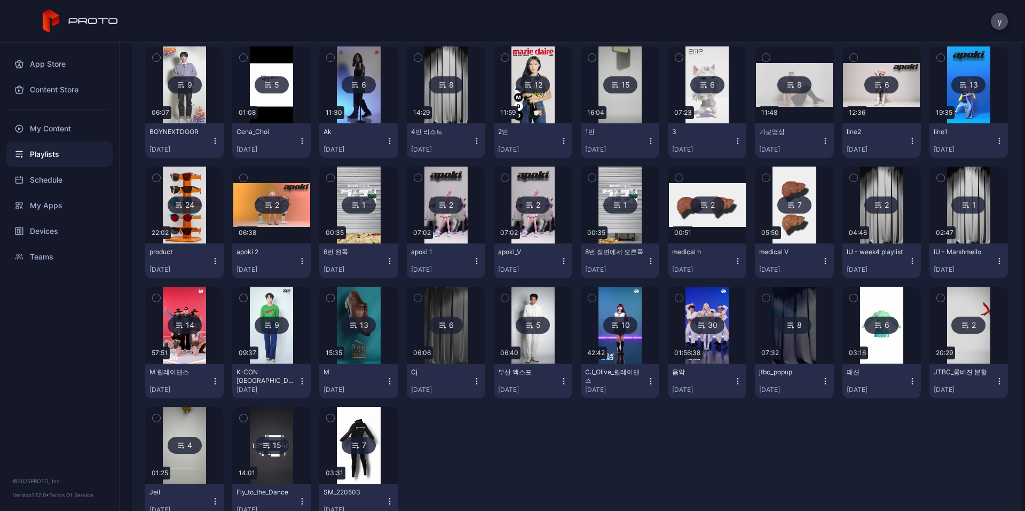
scroll to position [611, 0]
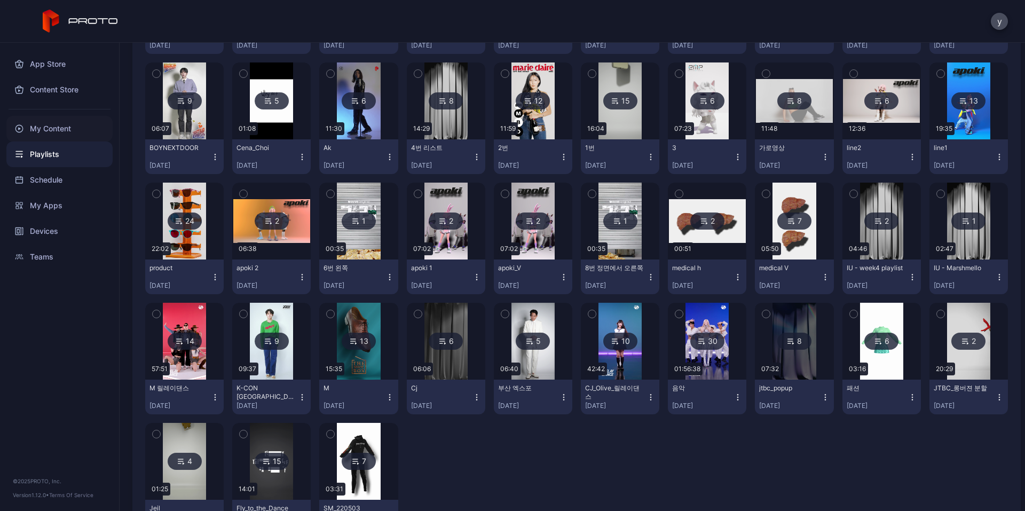
click at [66, 132] on div "My Content" at bounding box center [59, 129] width 106 height 26
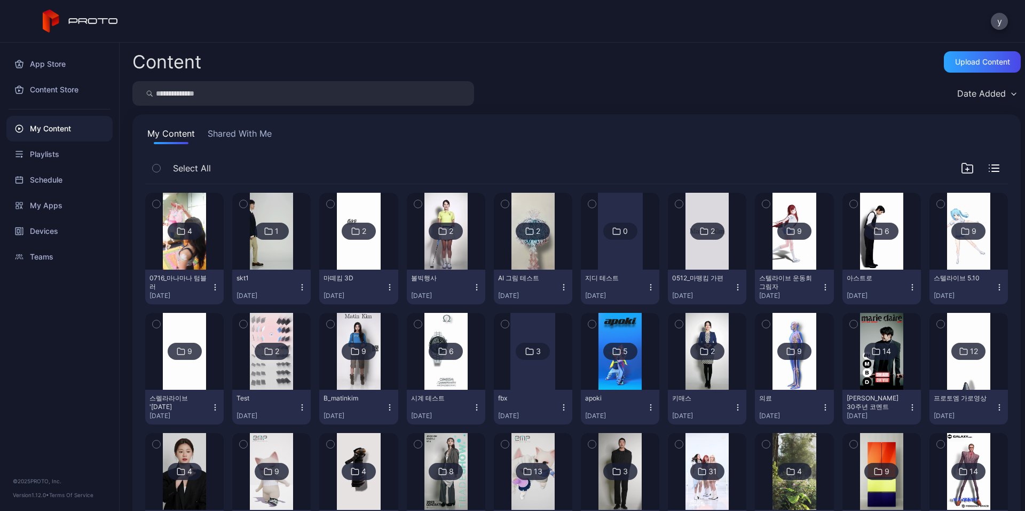
click at [203, 101] on input "search" at bounding box center [303, 93] width 342 height 25
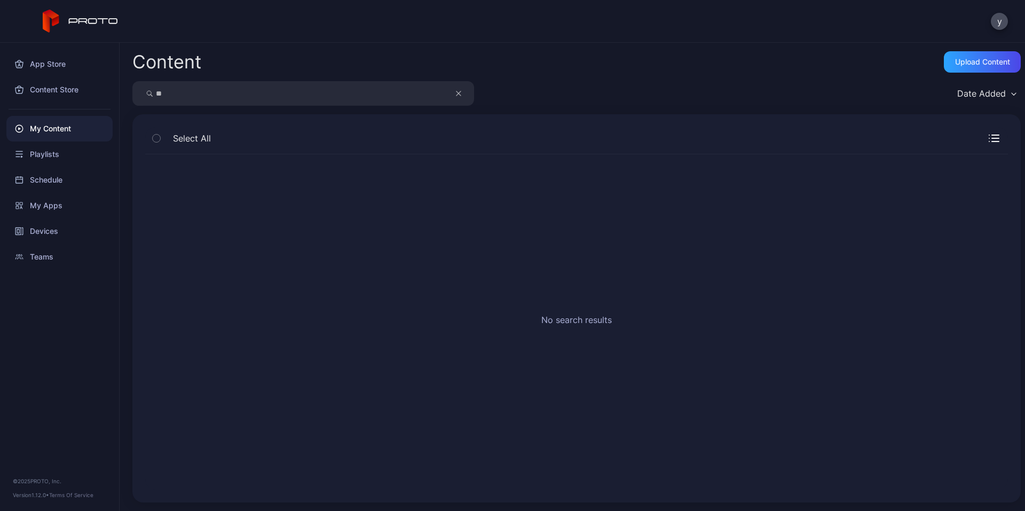
type input "*"
type input "**"
click at [456, 96] on icon "button" at bounding box center [458, 93] width 4 height 4
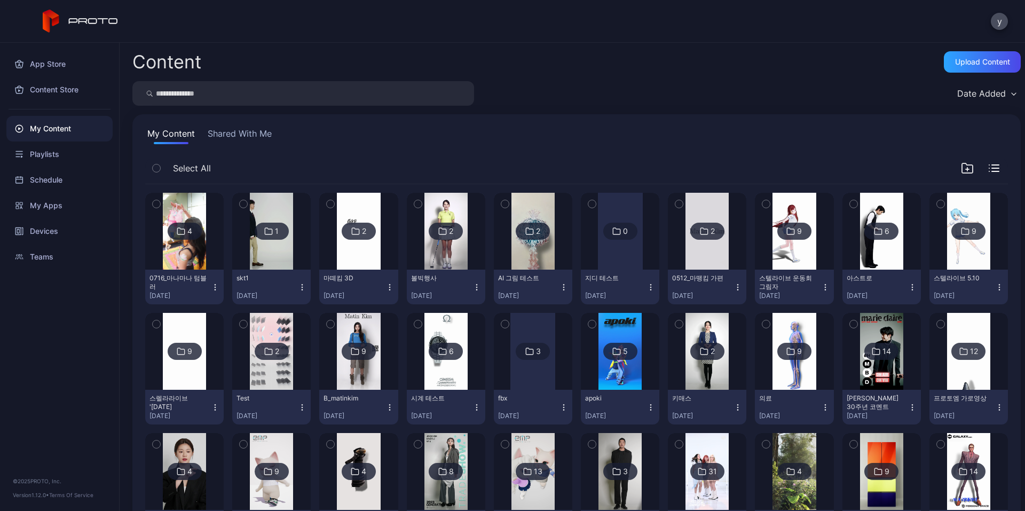
click at [244, 101] on input "search" at bounding box center [303, 93] width 342 height 25
type input "****"
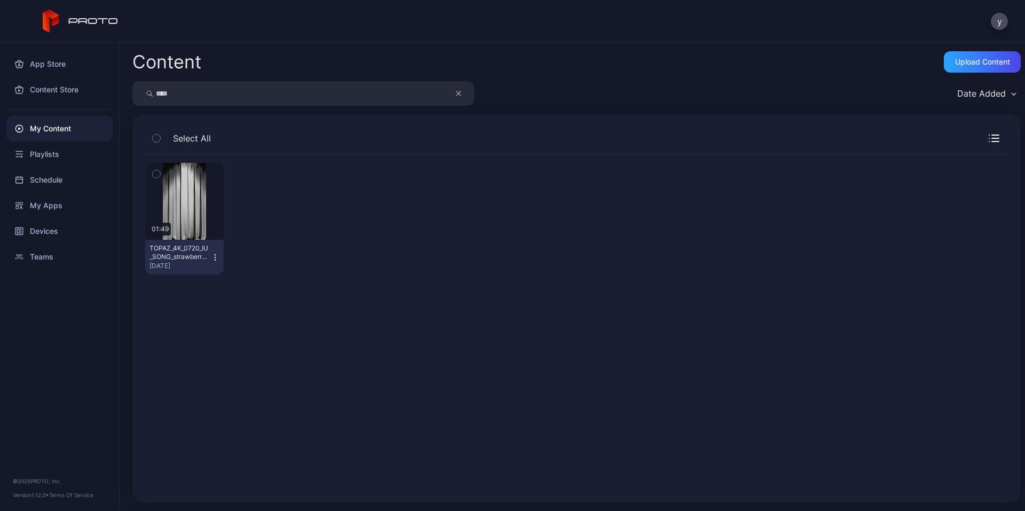
click at [466, 93] on button "button" at bounding box center [464, 93] width 20 height 25
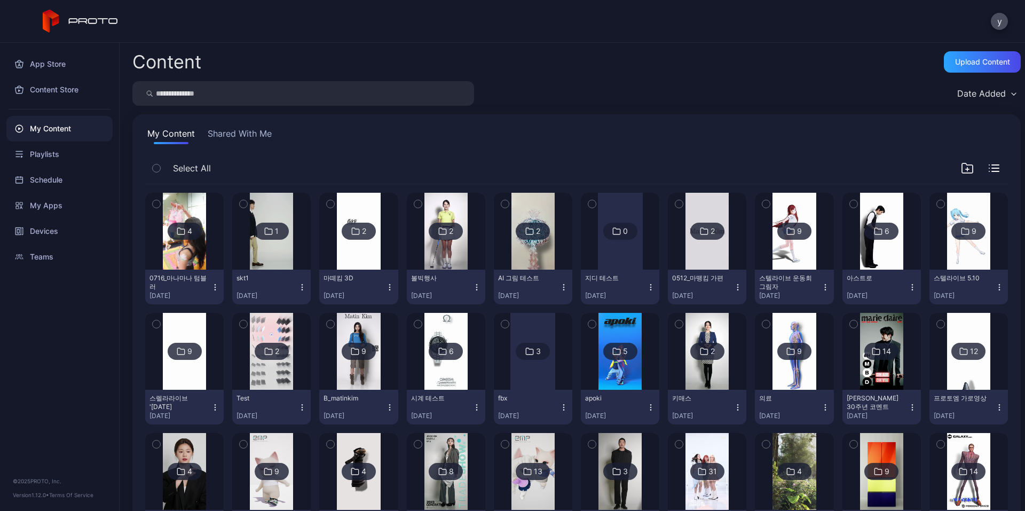
click at [217, 94] on input "search" at bounding box center [303, 93] width 342 height 25
type input "*"
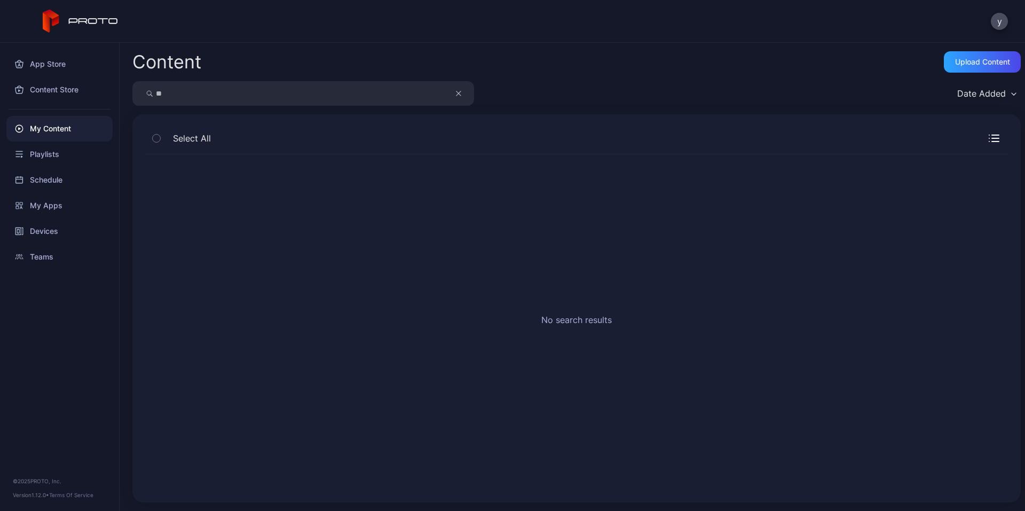
type input "*"
click at [72, 128] on div "My Content" at bounding box center [59, 129] width 106 height 26
click at [55, 129] on div "My Content" at bounding box center [59, 129] width 106 height 26
click at [20, 126] on icon at bounding box center [19, 128] width 9 height 9
click at [40, 155] on div "Playlists" at bounding box center [59, 154] width 106 height 26
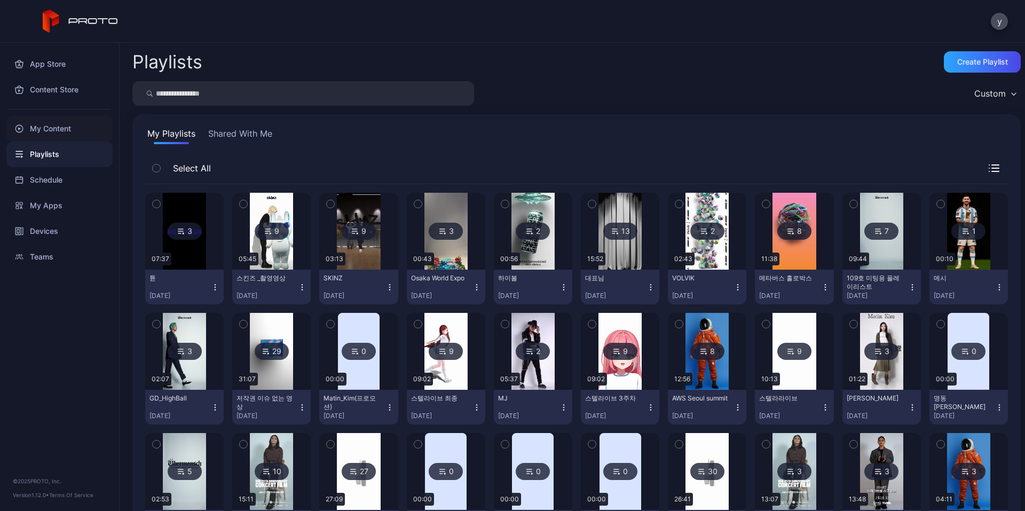
click at [60, 121] on div "My Content" at bounding box center [59, 129] width 106 height 26
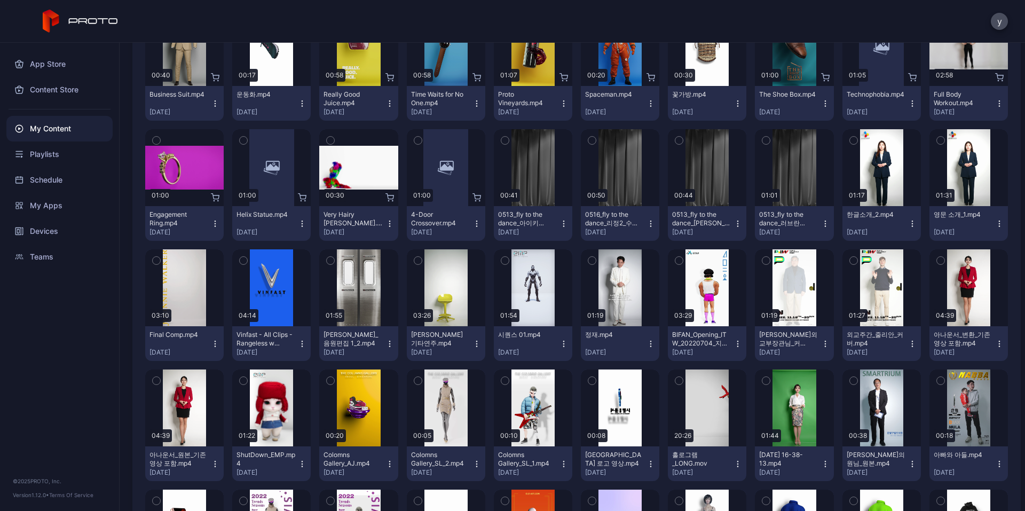
scroll to position [5294, 0]
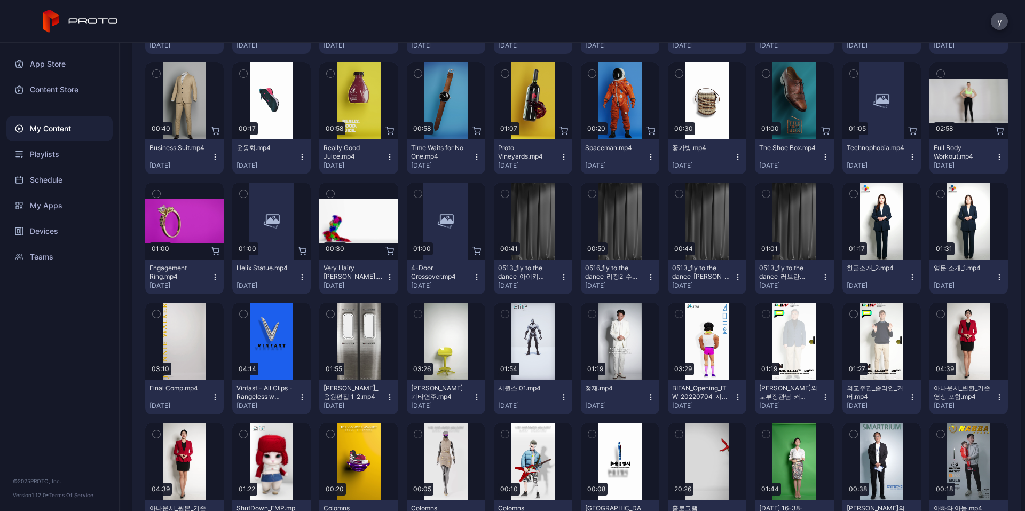
click at [668, 425] on button "button" at bounding box center [679, 434] width 22 height 22
